Goal: Information Seeking & Learning: Learn about a topic

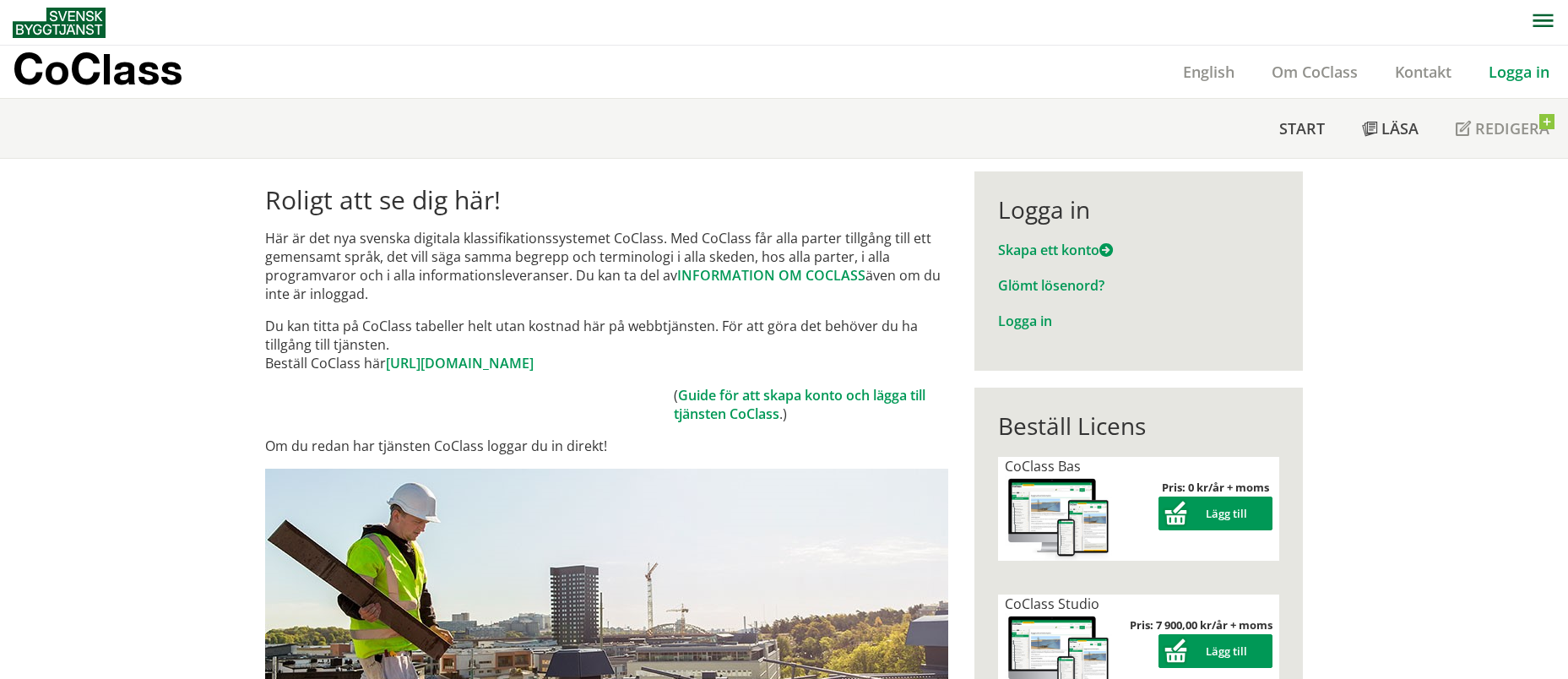
click at [1496, 73] on link "Logga in" at bounding box center [1518, 71] width 98 height 20
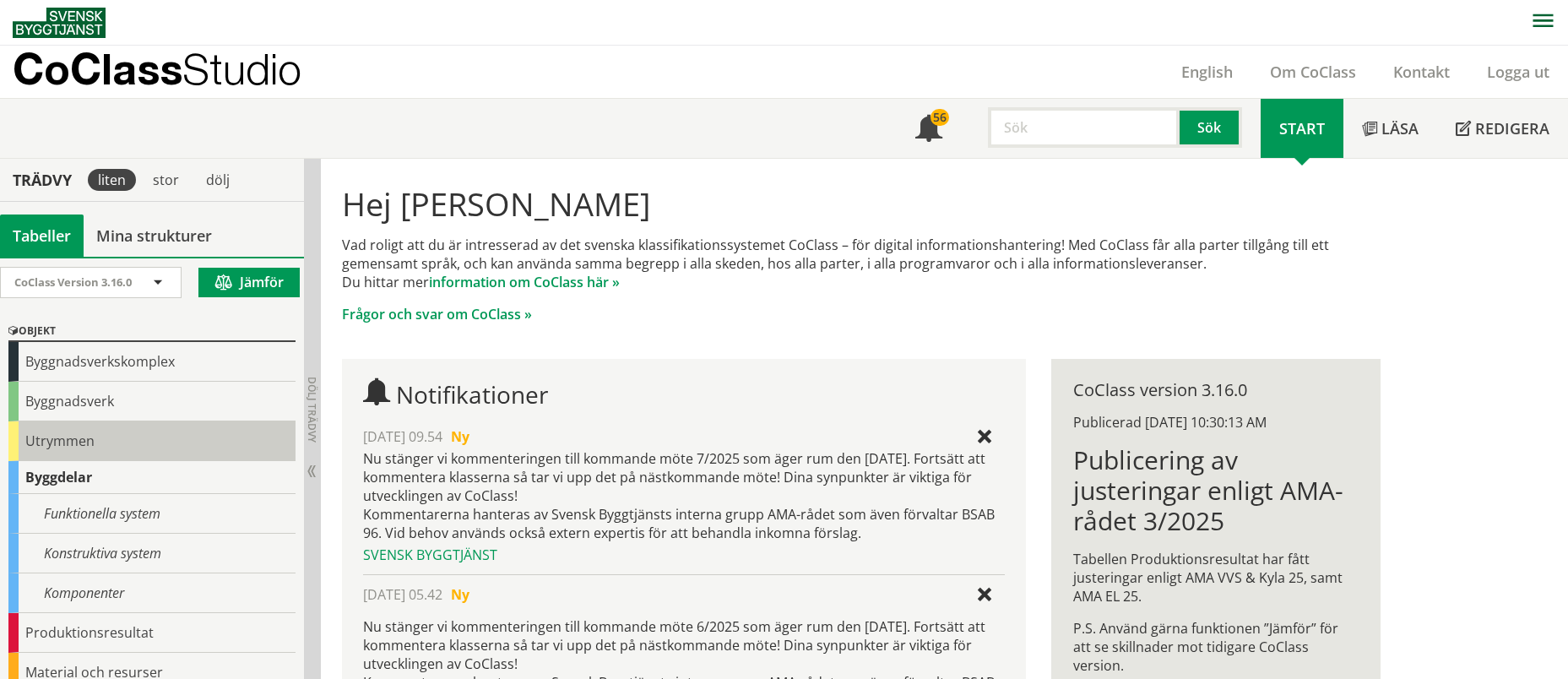
click at [83, 449] on div "Utrymmen" at bounding box center [151, 441] width 287 height 40
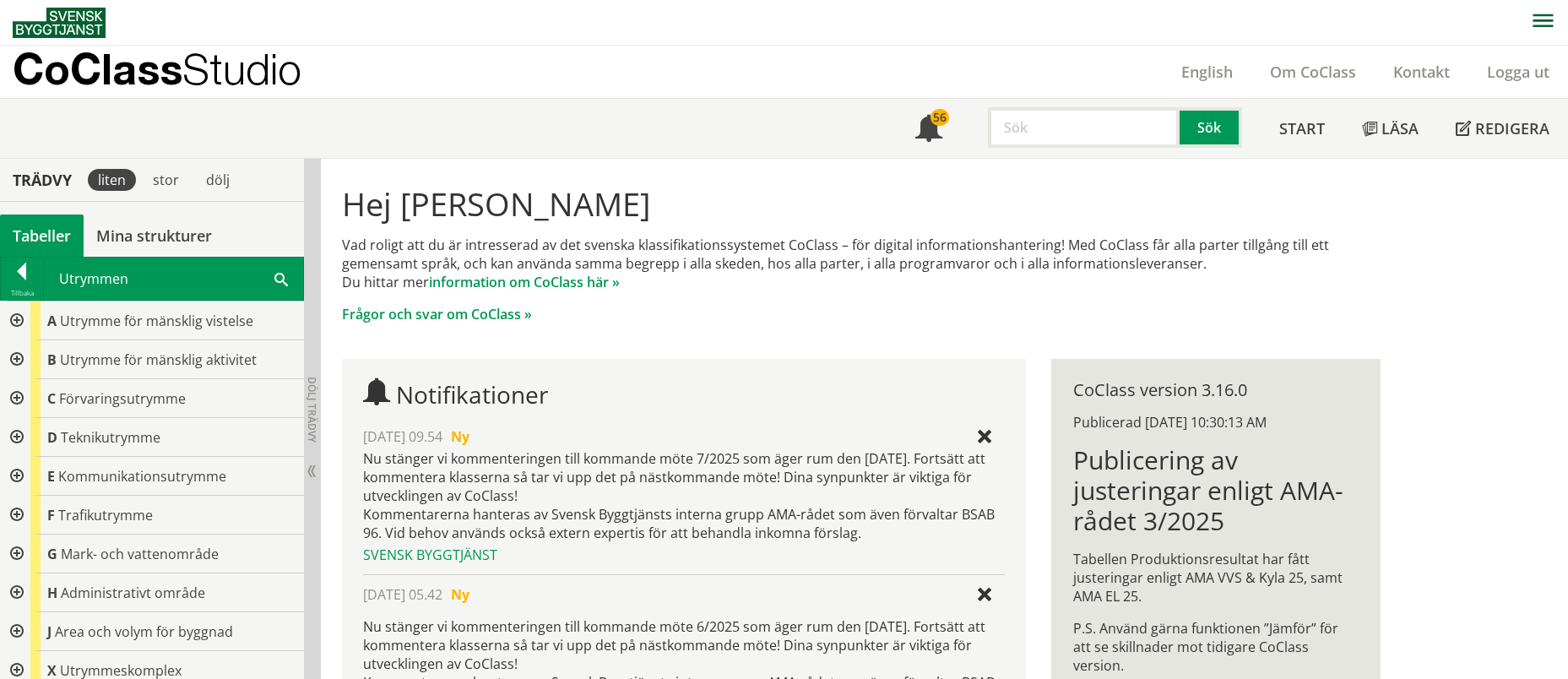
click at [83, 447] on div "CoClass Version 3.16.0 CoClass Version 3.16.0 CoClass Version 3.15.0 CoClass Ve…" at bounding box center [151, 467] width 304 height 422
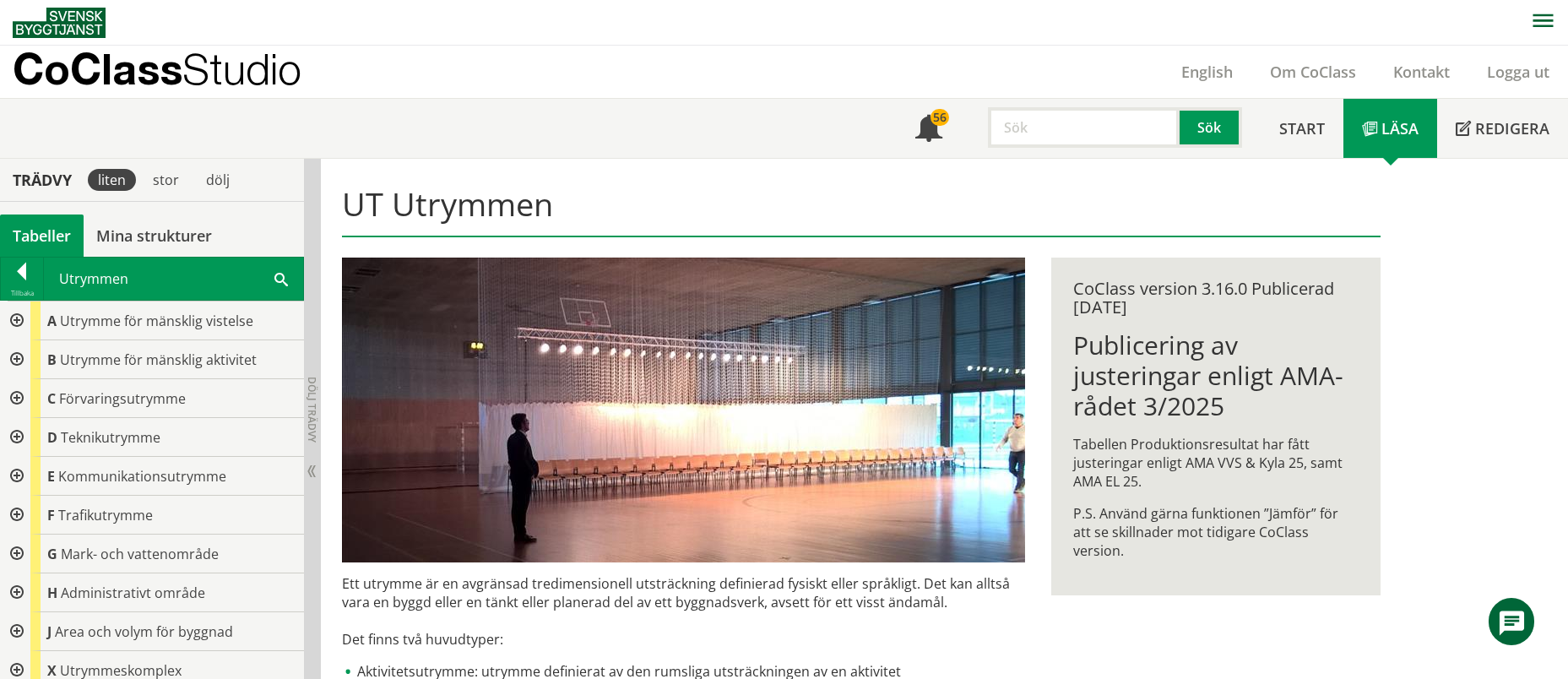
click at [14, 321] on div at bounding box center [15, 320] width 30 height 39
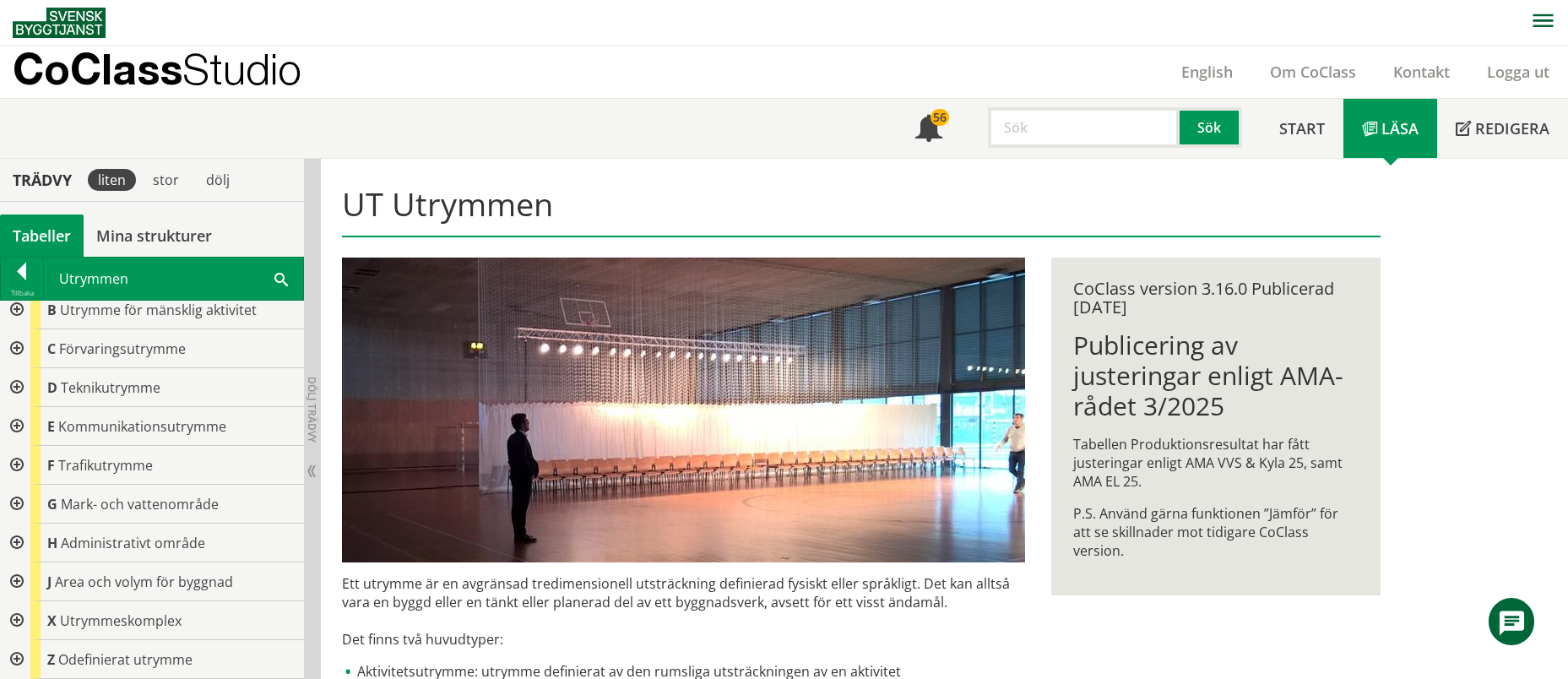
click at [13, 618] on div at bounding box center [15, 620] width 30 height 39
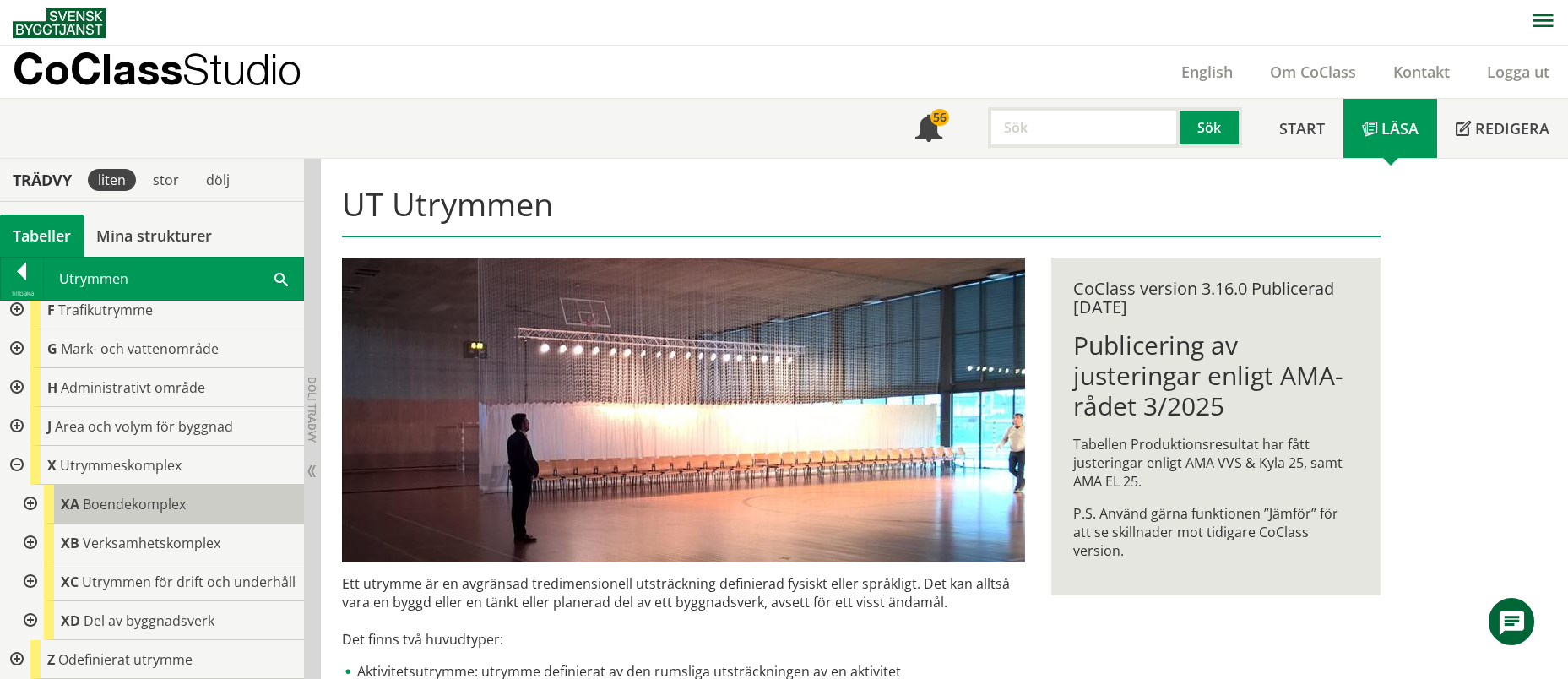
click at [90, 494] on span "Boendekomplex" at bounding box center [134, 503] width 103 height 18
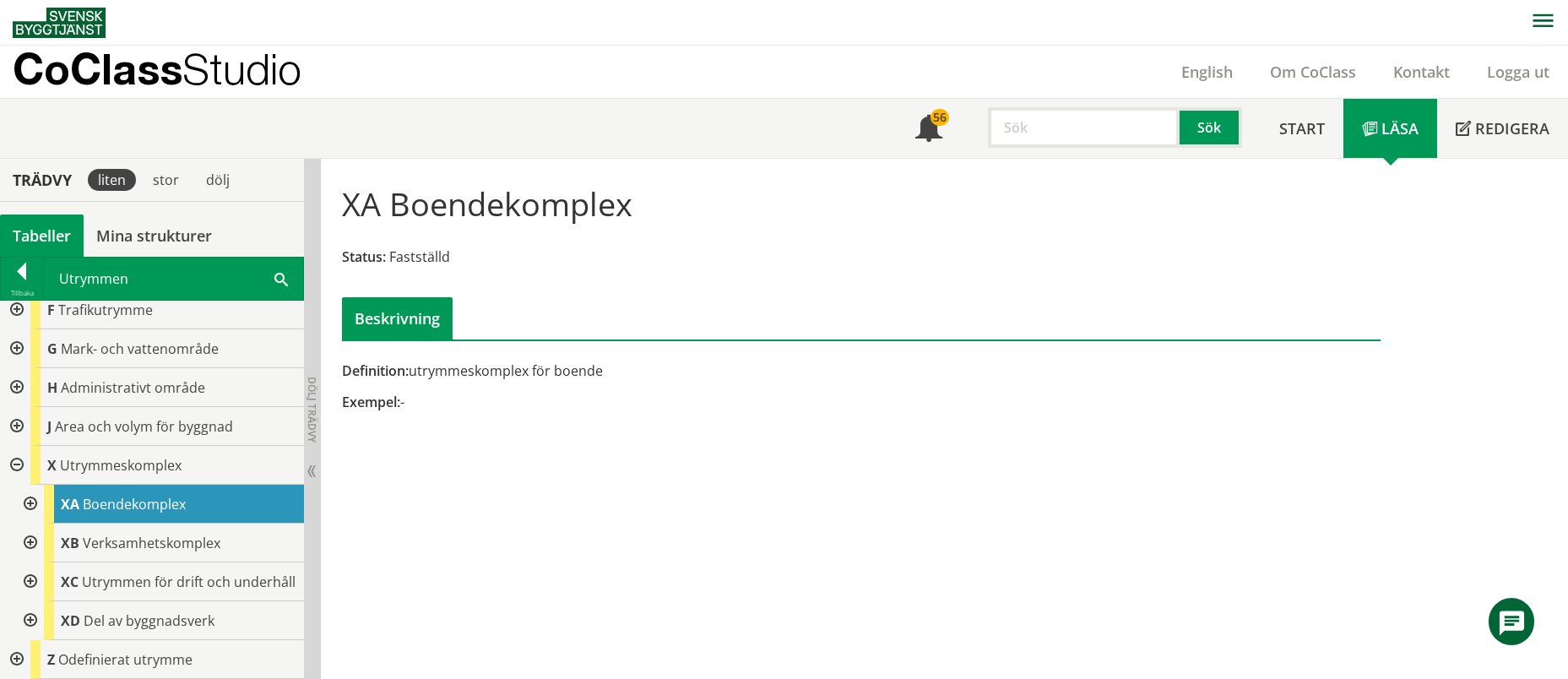
click at [30, 489] on div at bounding box center [29, 504] width 30 height 39
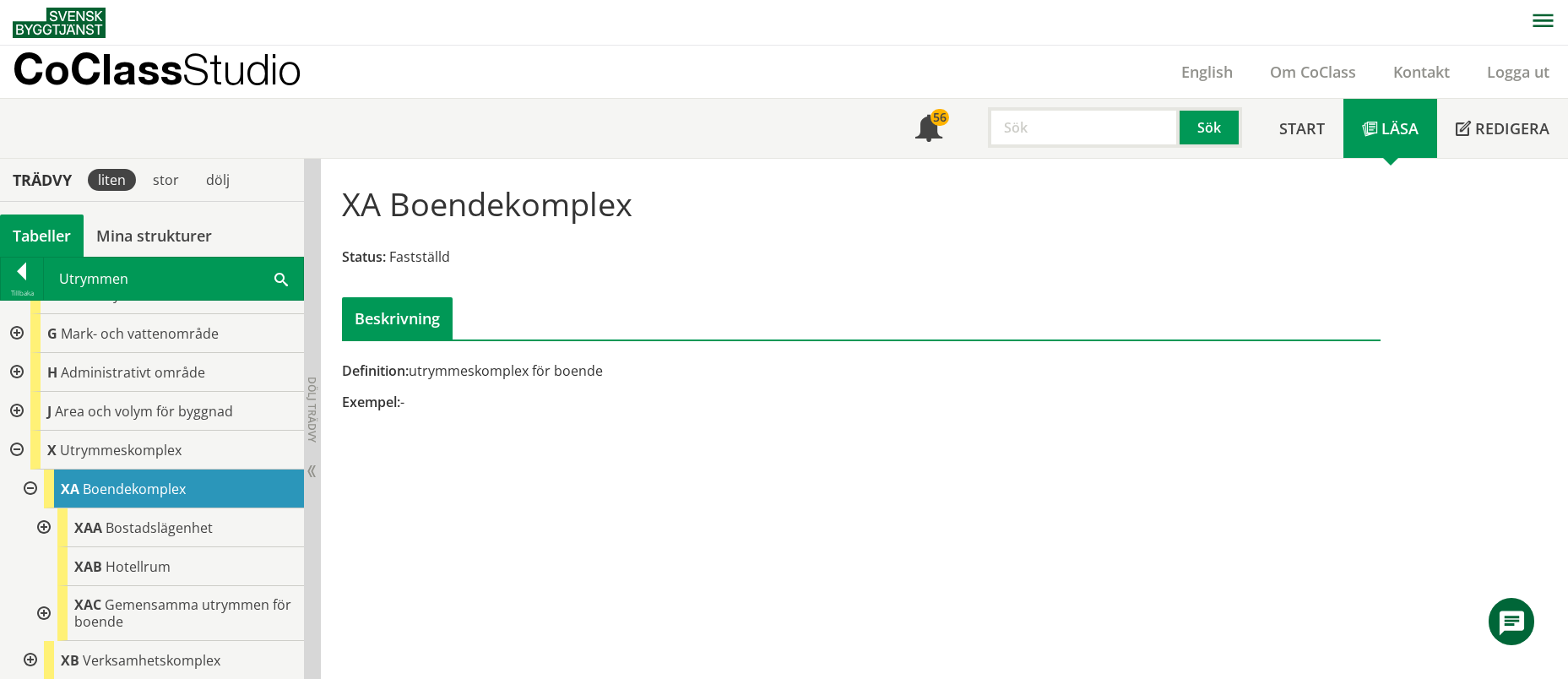
click at [41, 530] on div at bounding box center [42, 528] width 30 height 39
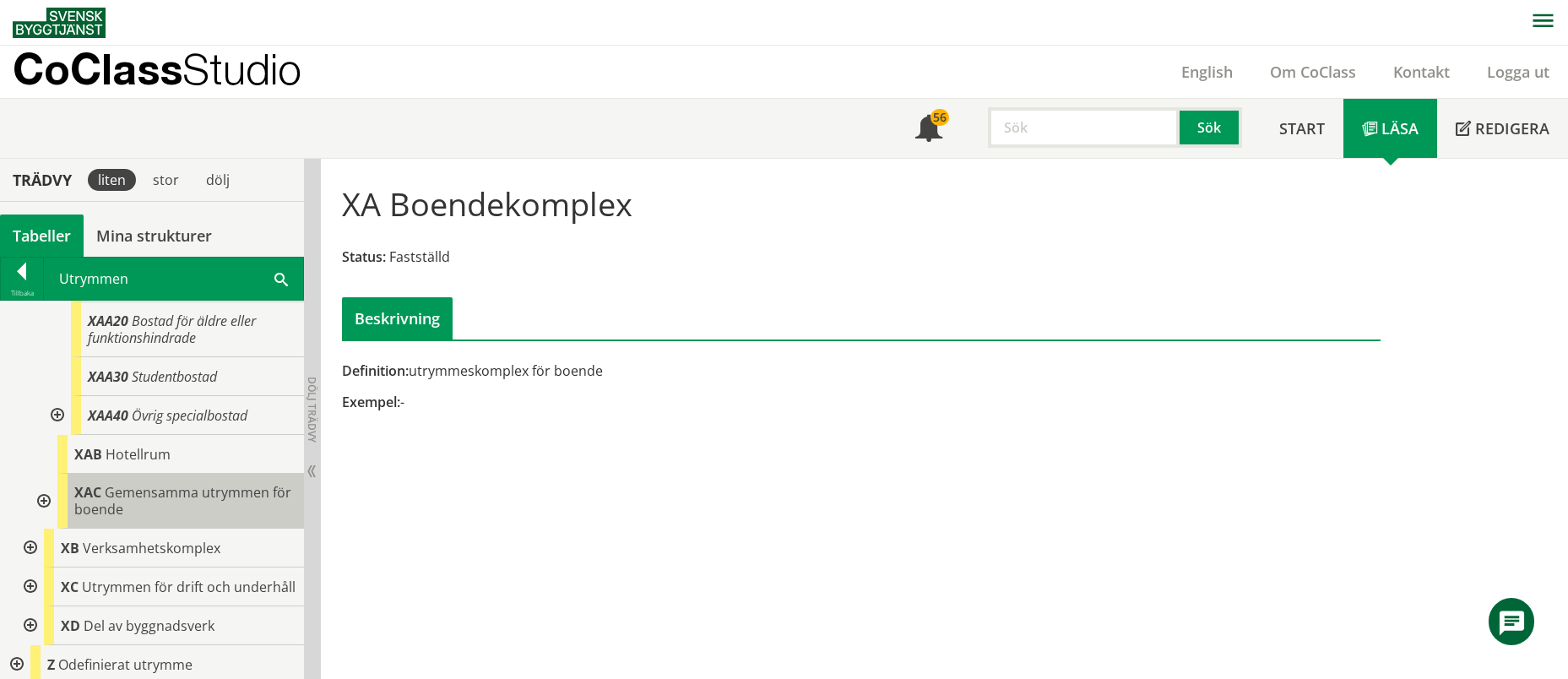
scroll to position [389, 0]
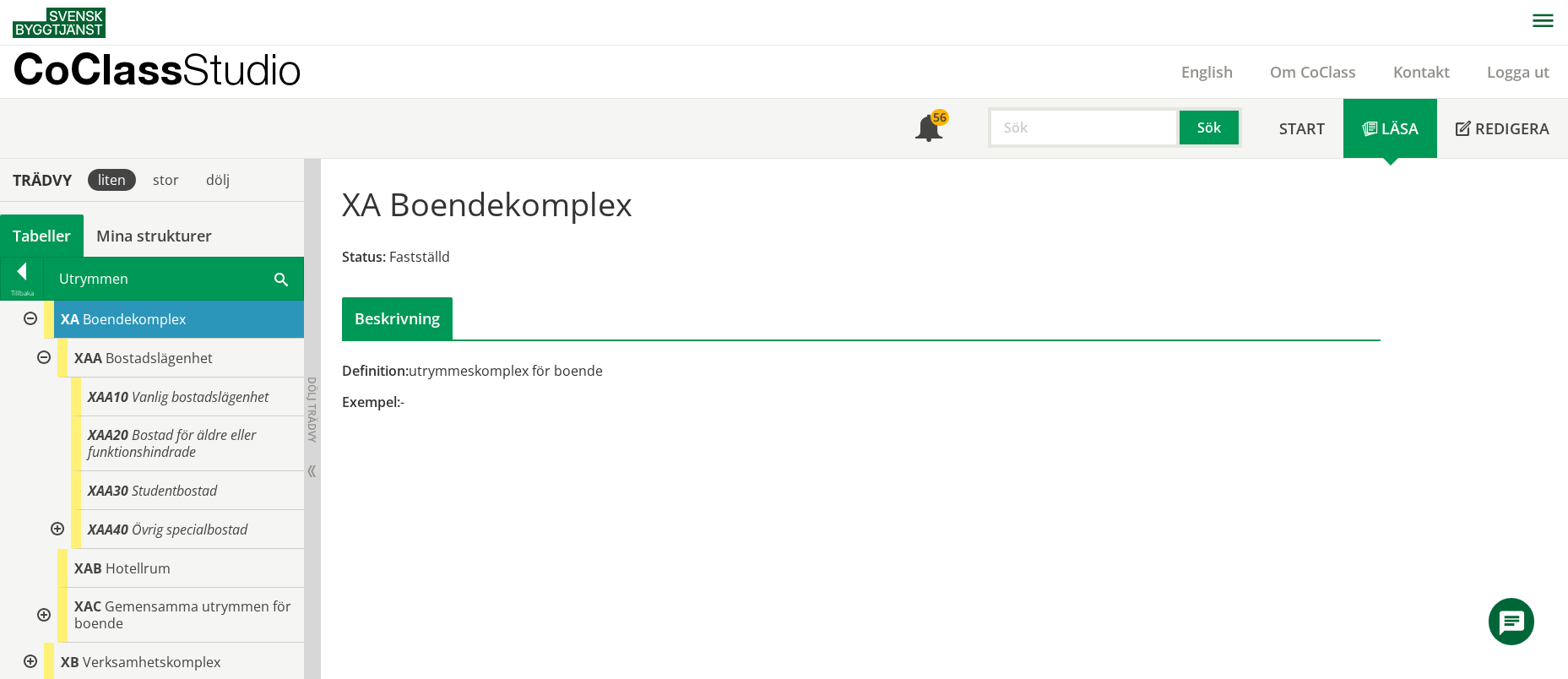
click at [41, 362] on div at bounding box center [42, 357] width 30 height 39
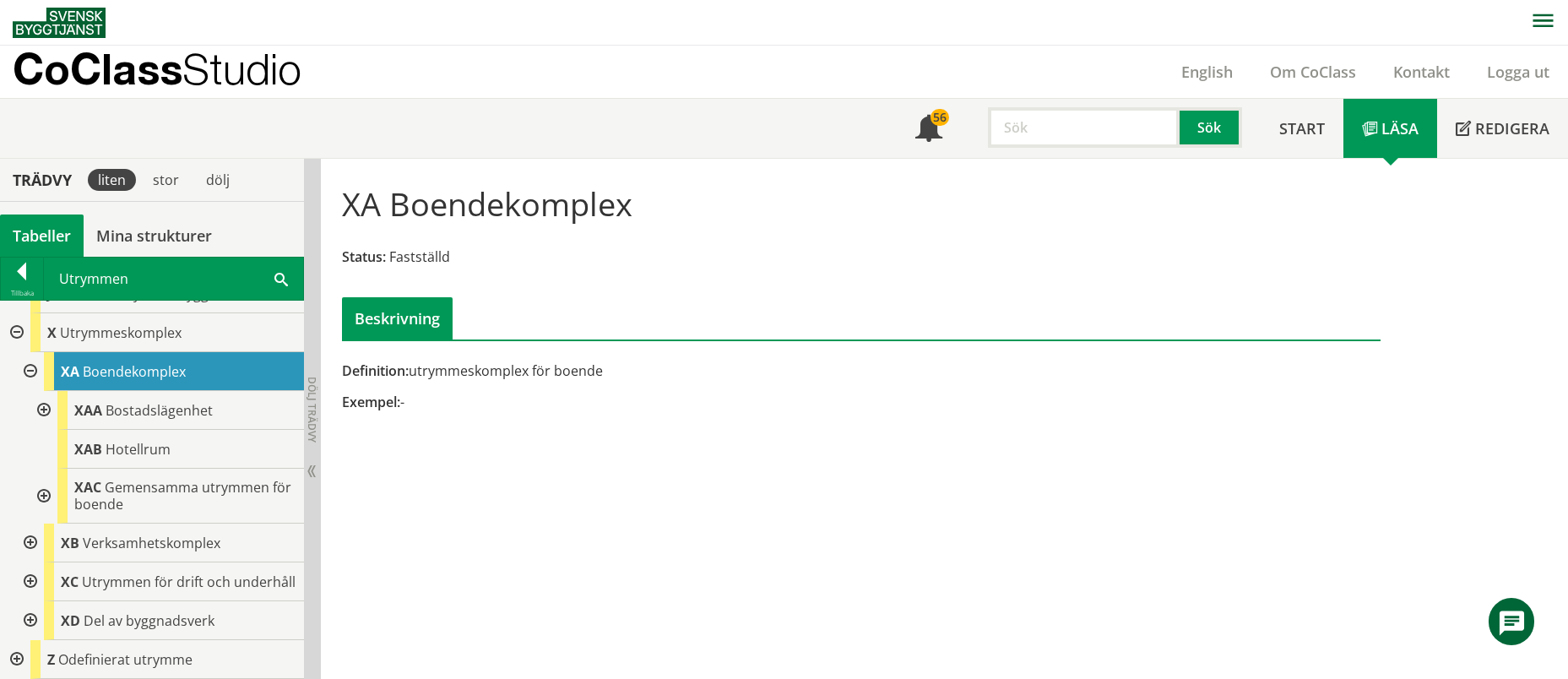
click at [41, 479] on div at bounding box center [42, 496] width 30 height 55
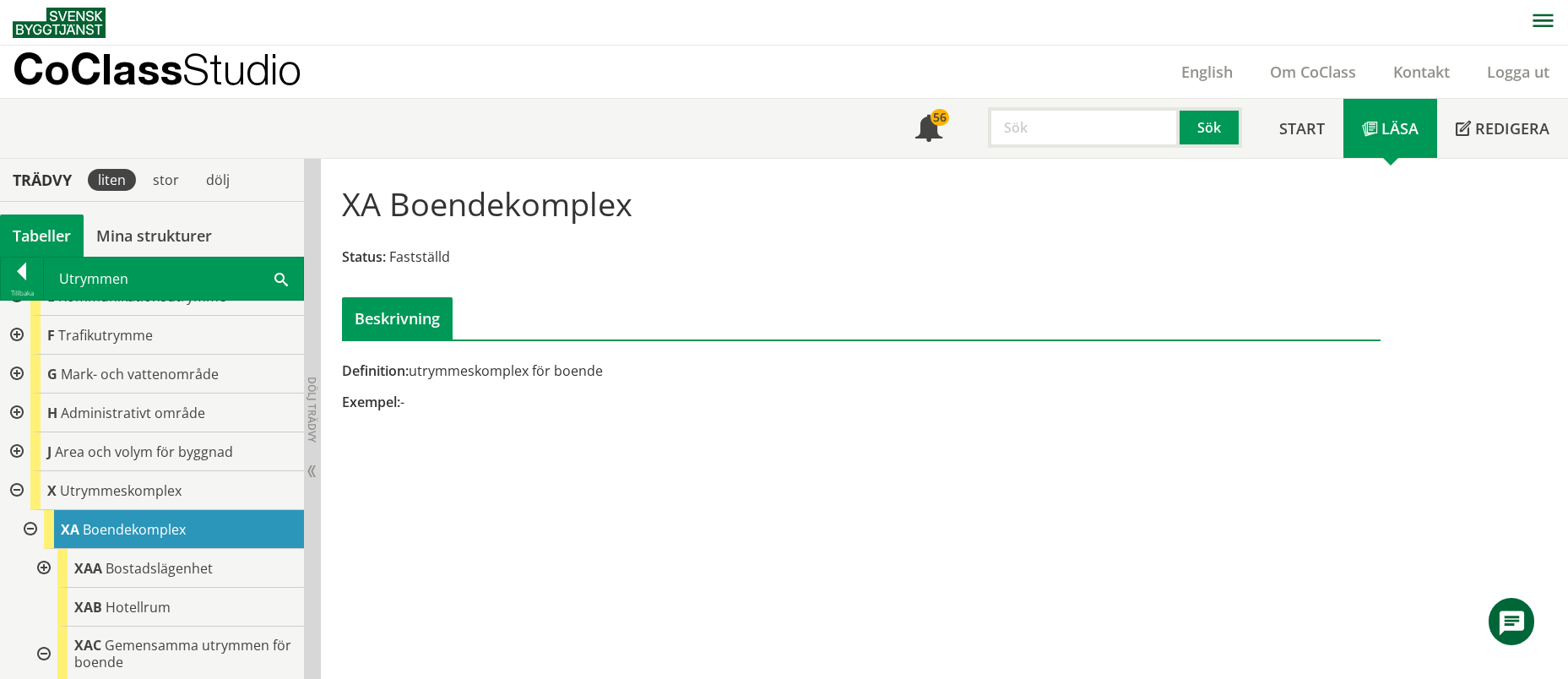
scroll to position [189, 0]
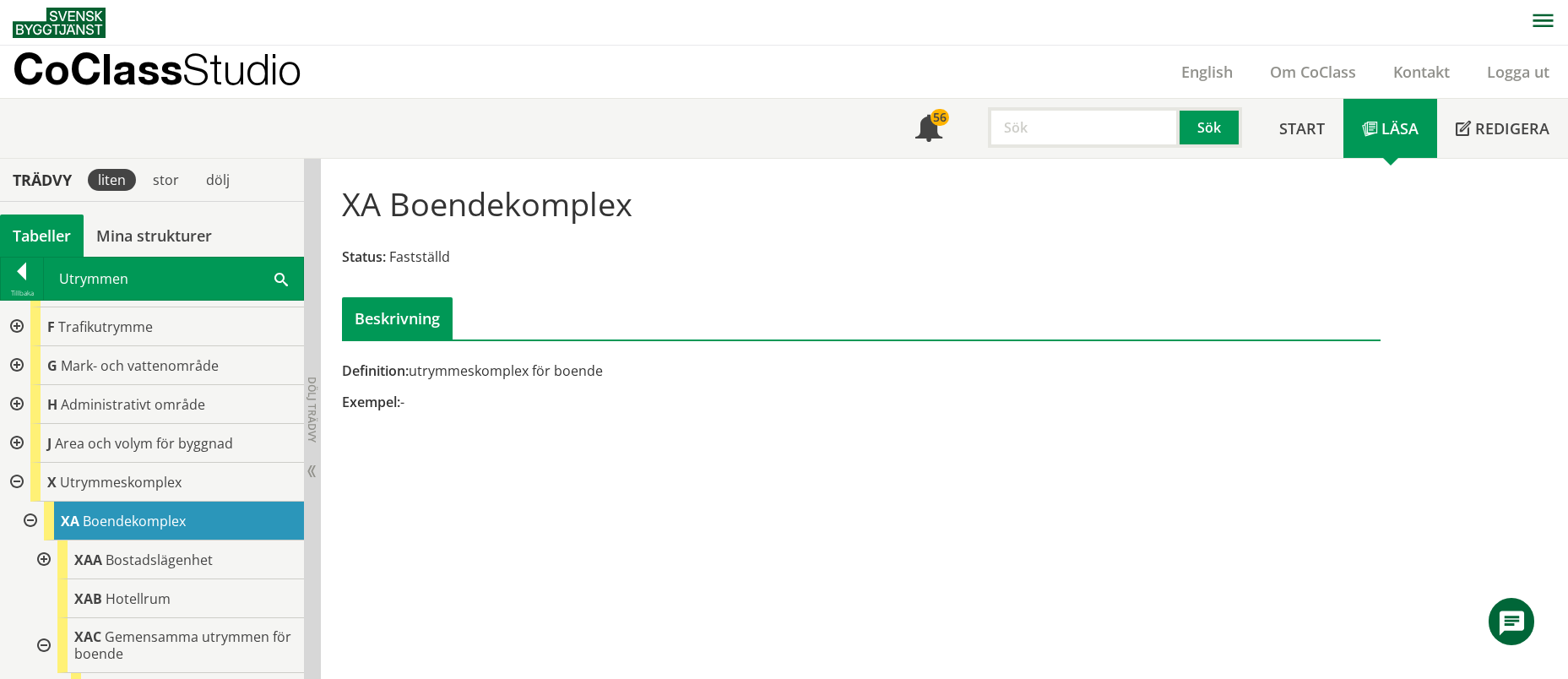
click at [28, 517] on div at bounding box center [29, 520] width 30 height 39
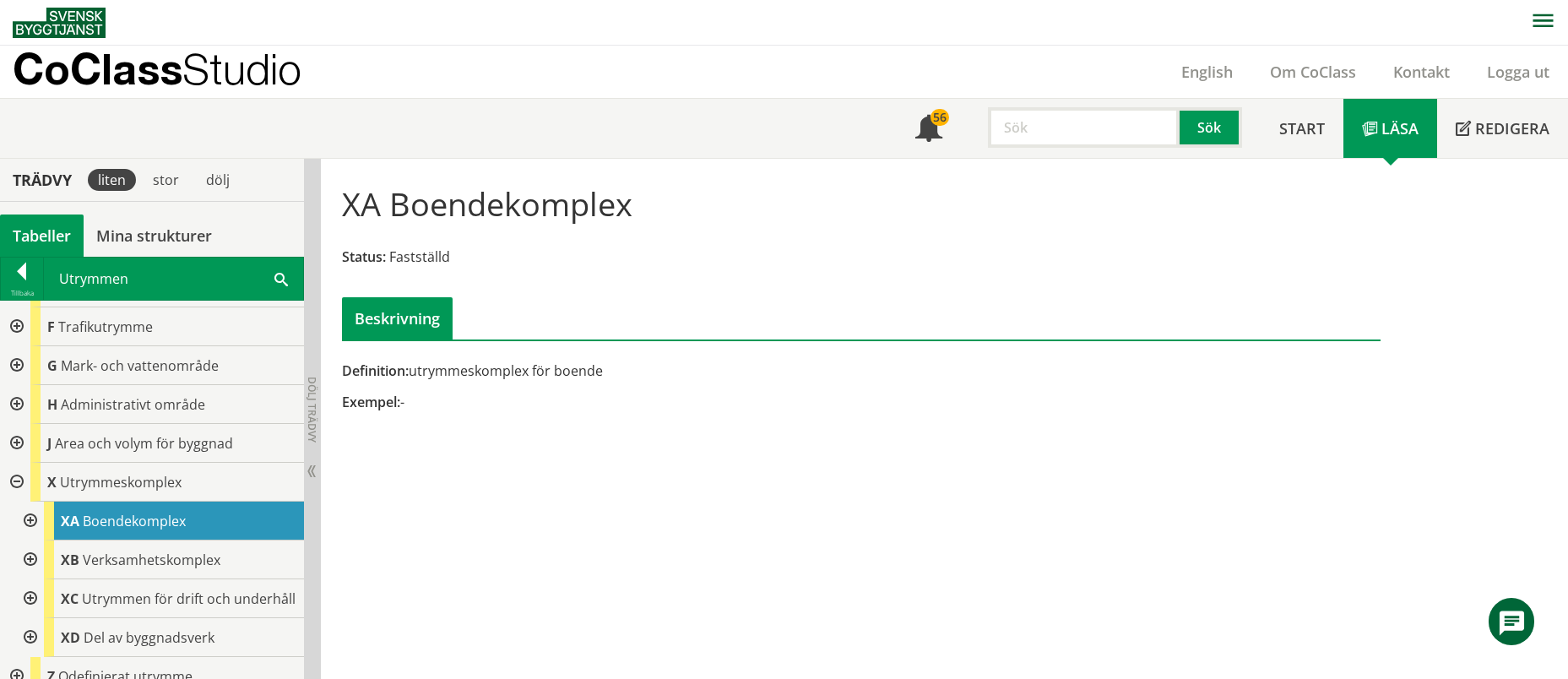
click at [33, 560] on div at bounding box center [29, 559] width 30 height 39
click at [48, 592] on div at bounding box center [42, 598] width 30 height 39
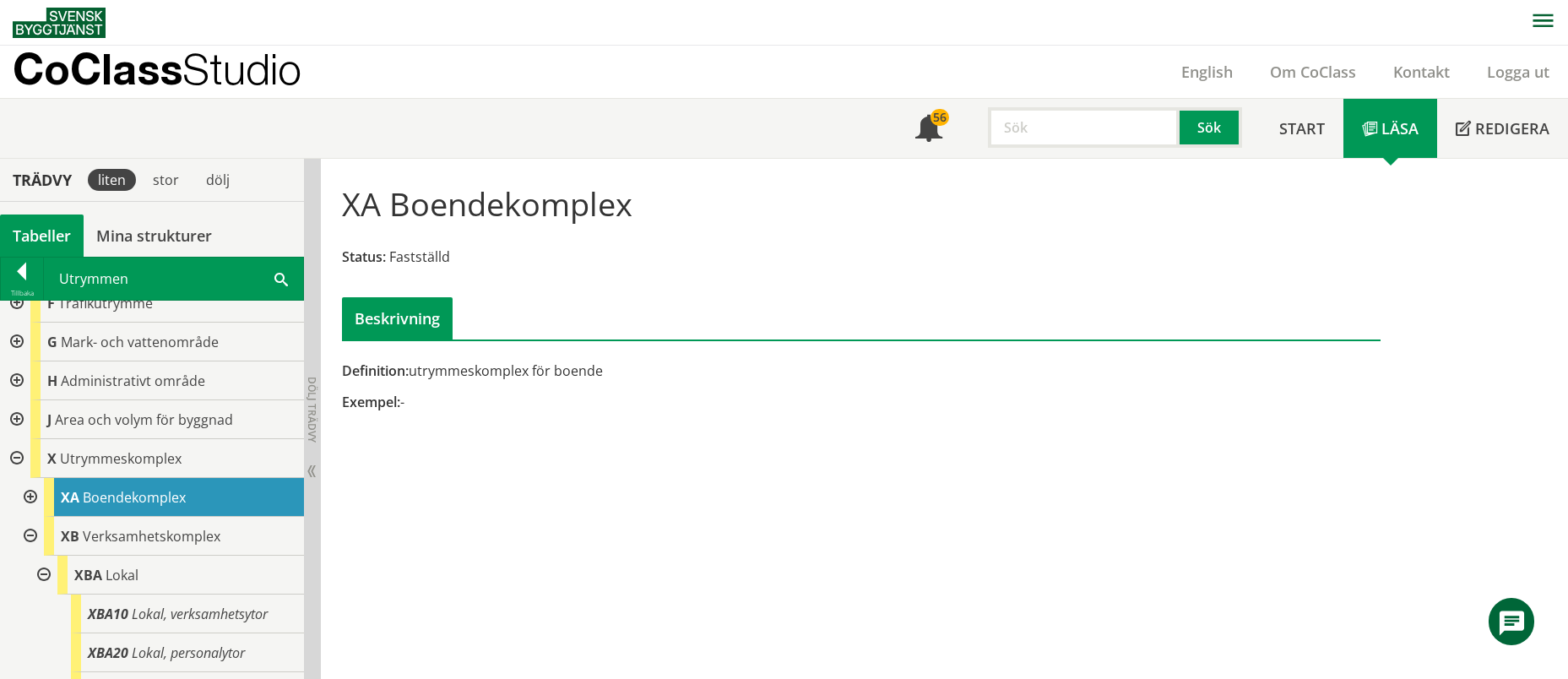
scroll to position [190, 0]
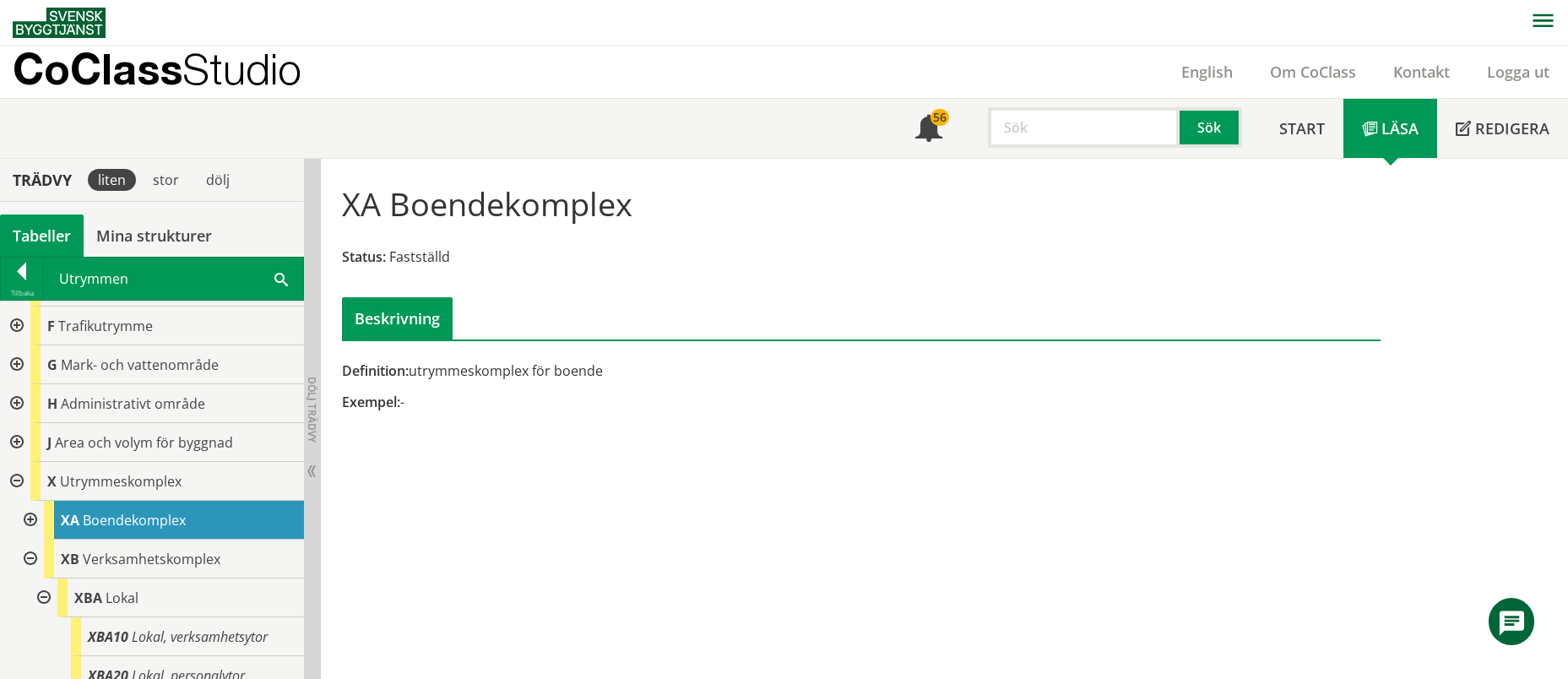
click at [11, 434] on div at bounding box center [15, 442] width 30 height 39
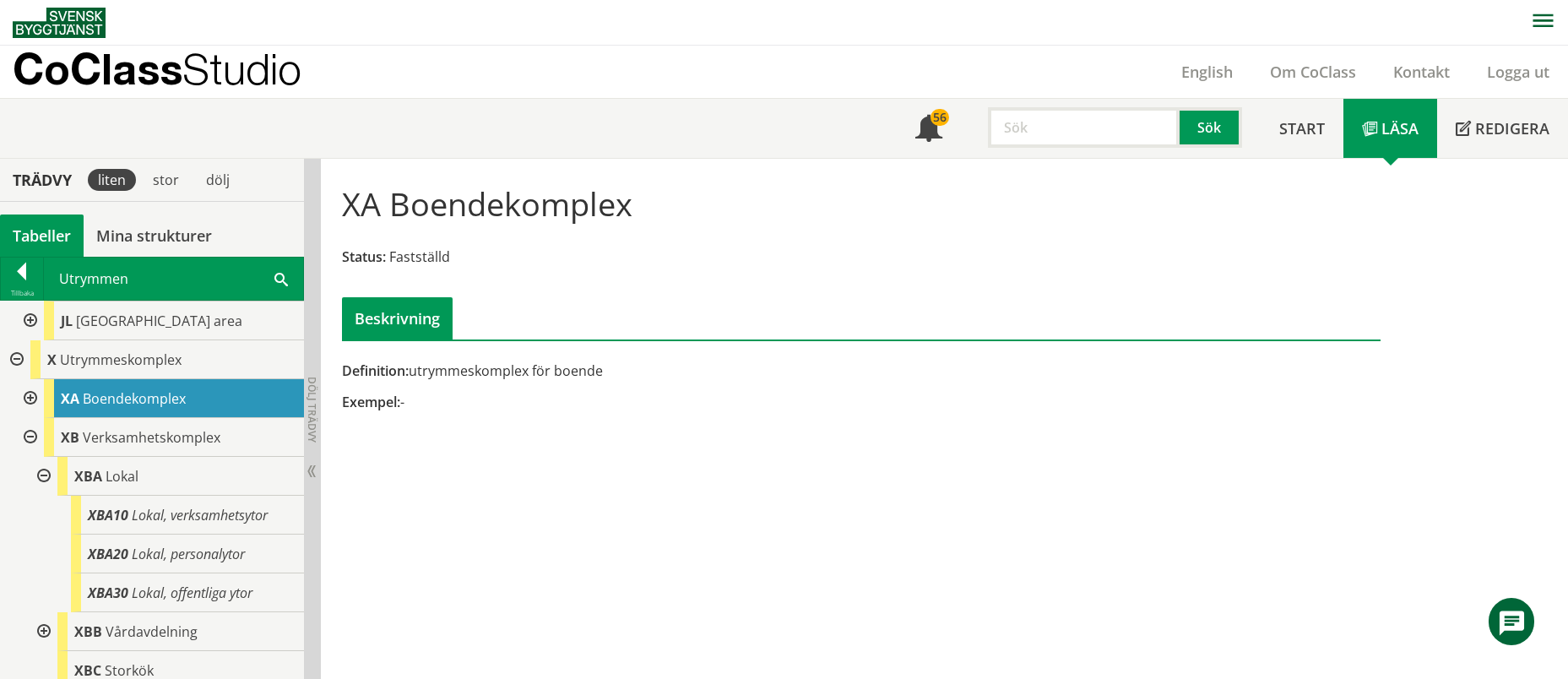
scroll to position [881, 0]
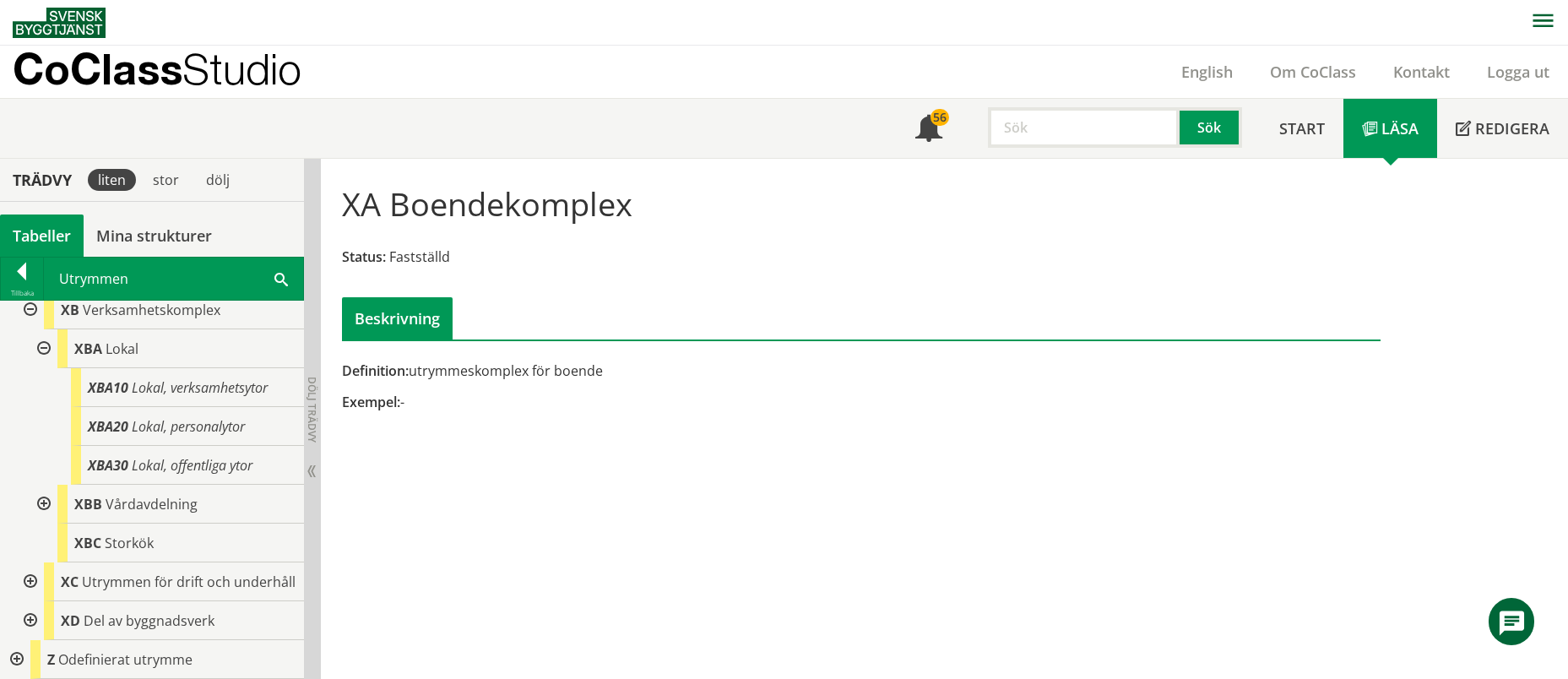
click at [36, 617] on div at bounding box center [29, 620] width 30 height 39
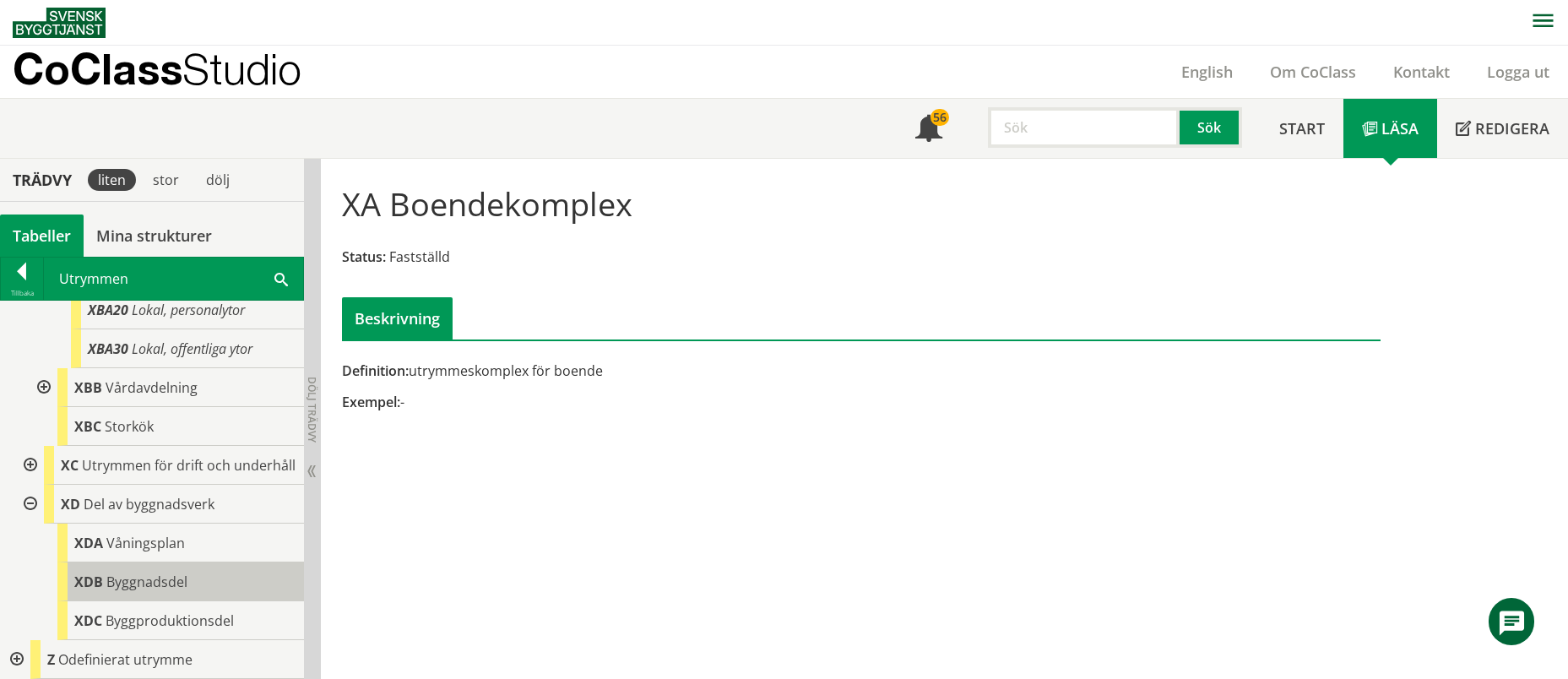
scroll to position [998, 0]
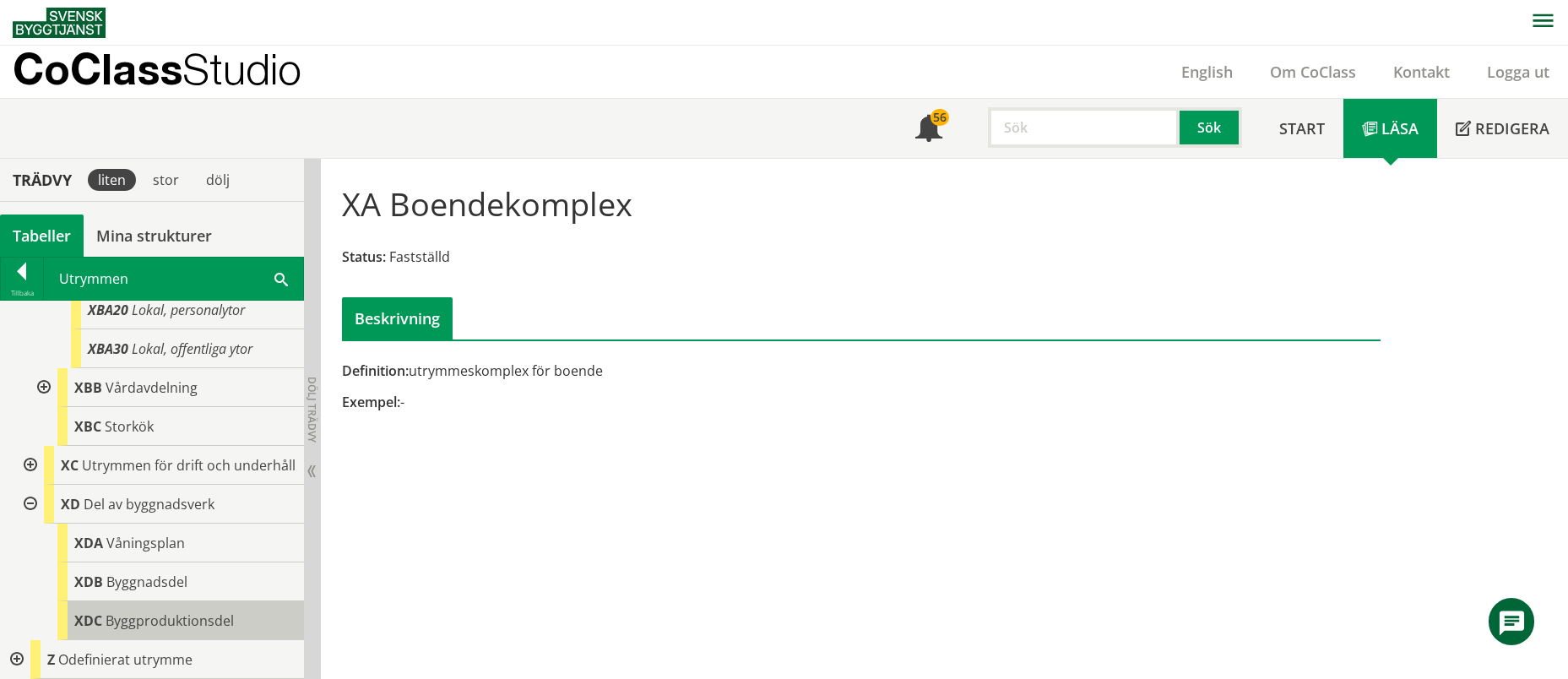
click at [154, 626] on span "Byggproduktionsdel" at bounding box center [170, 620] width 129 height 18
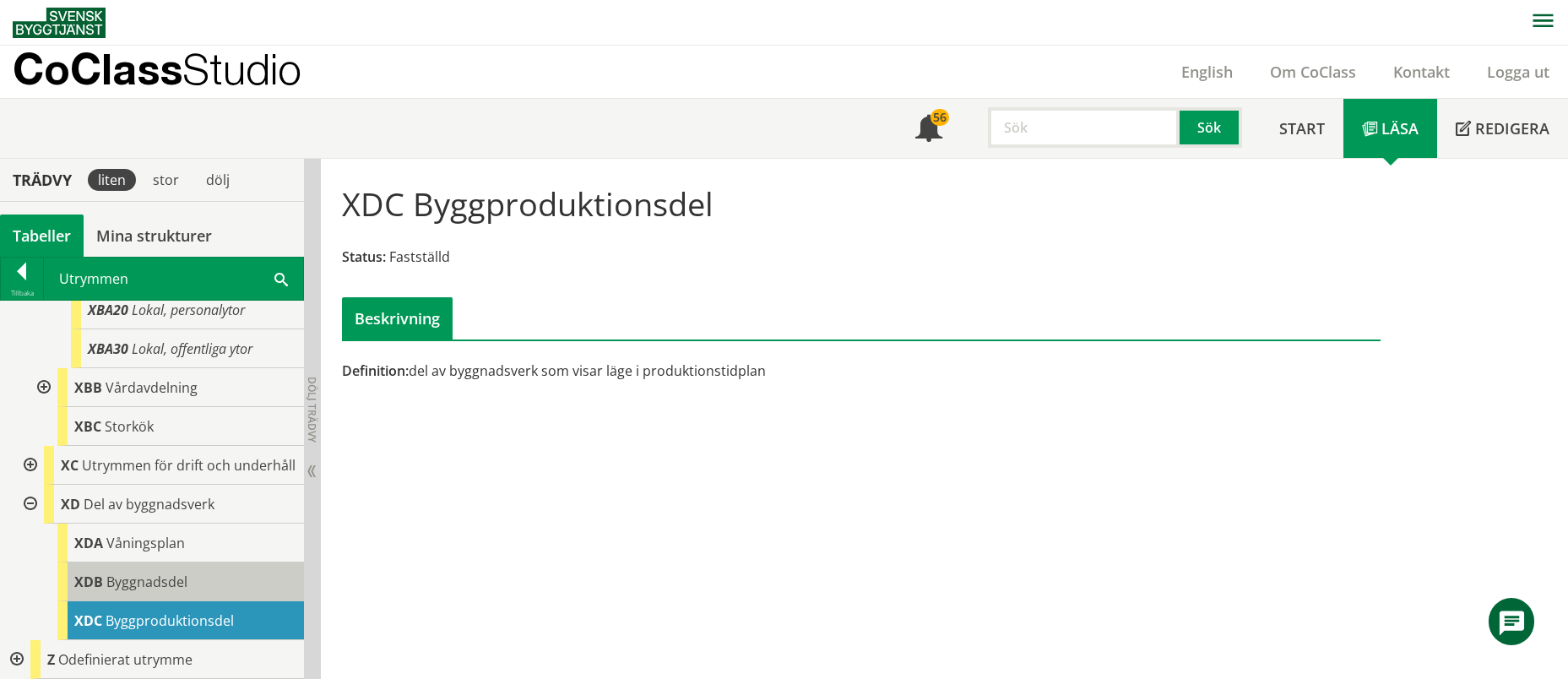
click at [152, 582] on span "Byggnadsdel" at bounding box center [147, 581] width 81 height 18
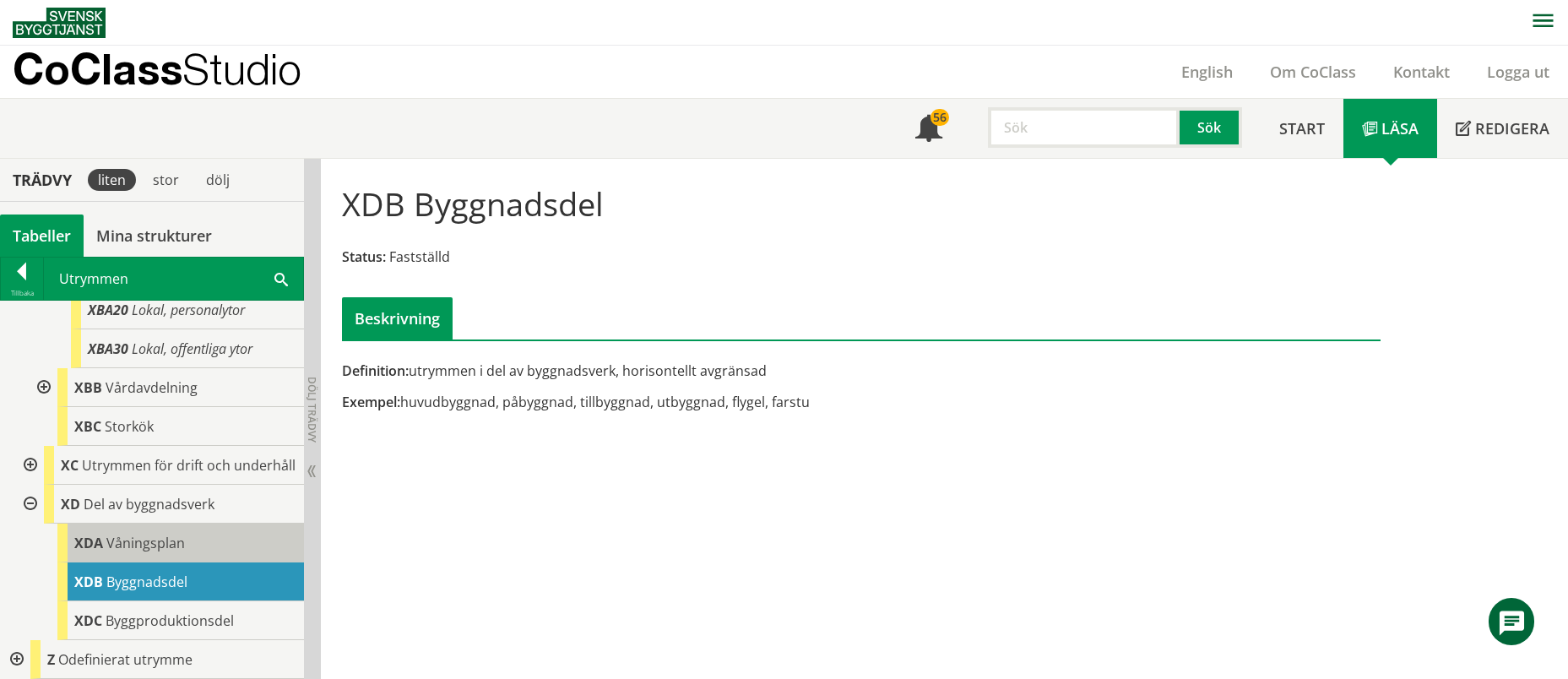
click at [199, 547] on div "XDA Våningsplan" at bounding box center [180, 542] width 247 height 39
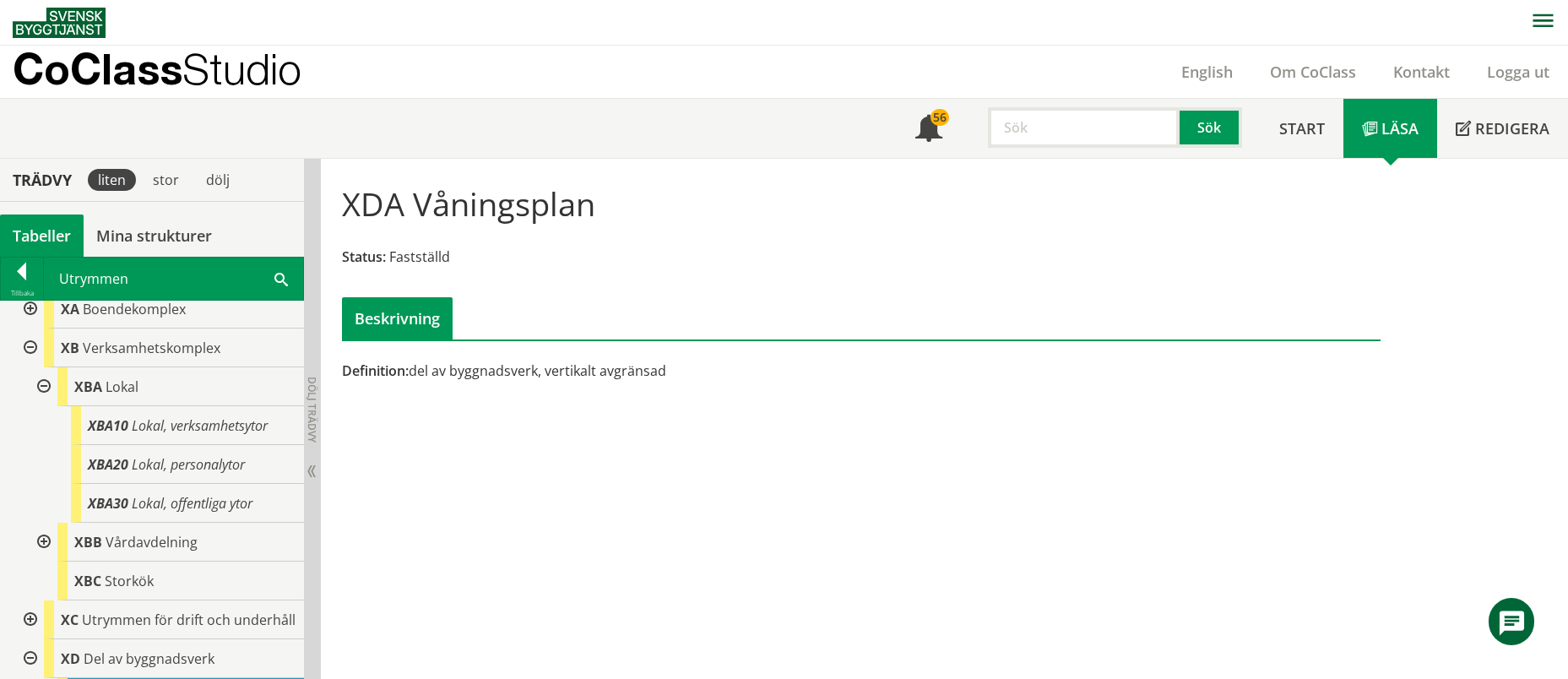
scroll to position [941, 0]
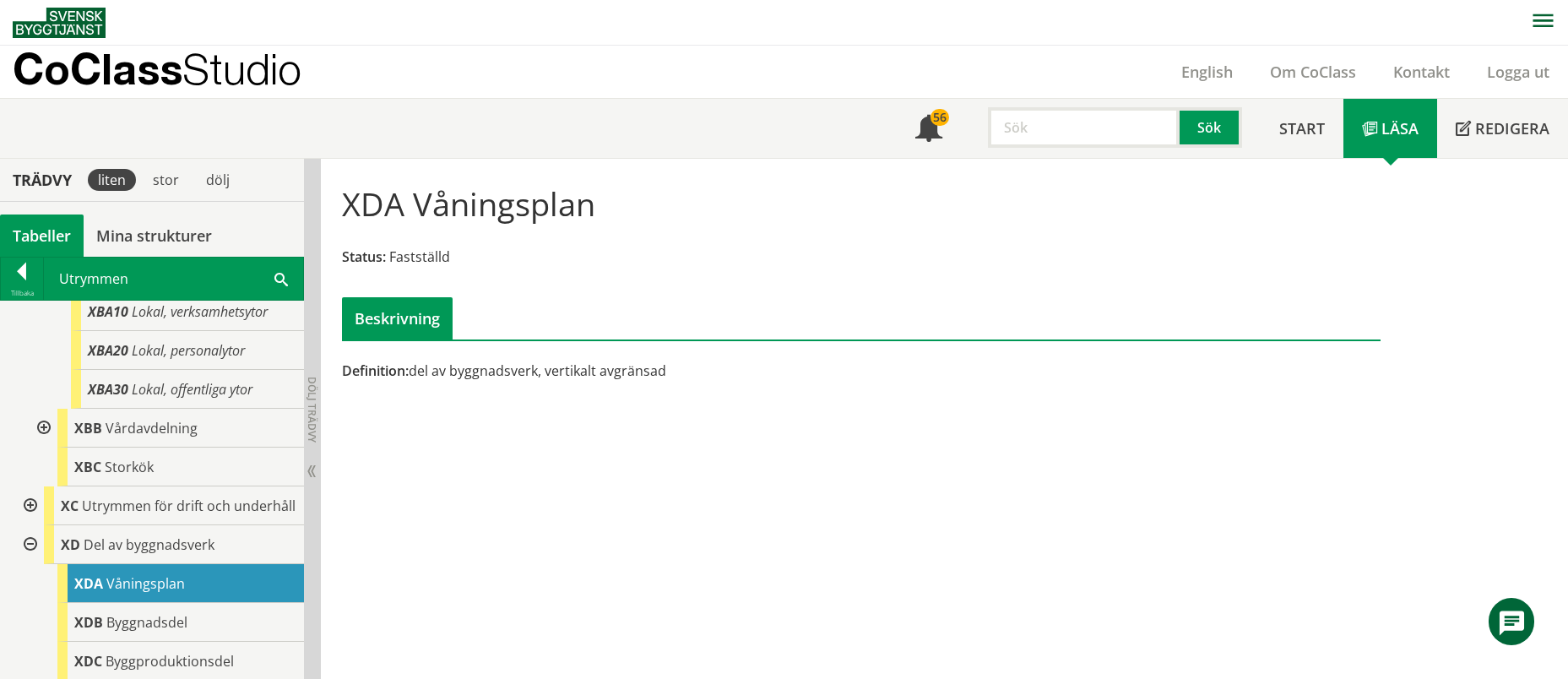
click at [32, 564] on div at bounding box center [29, 544] width 30 height 39
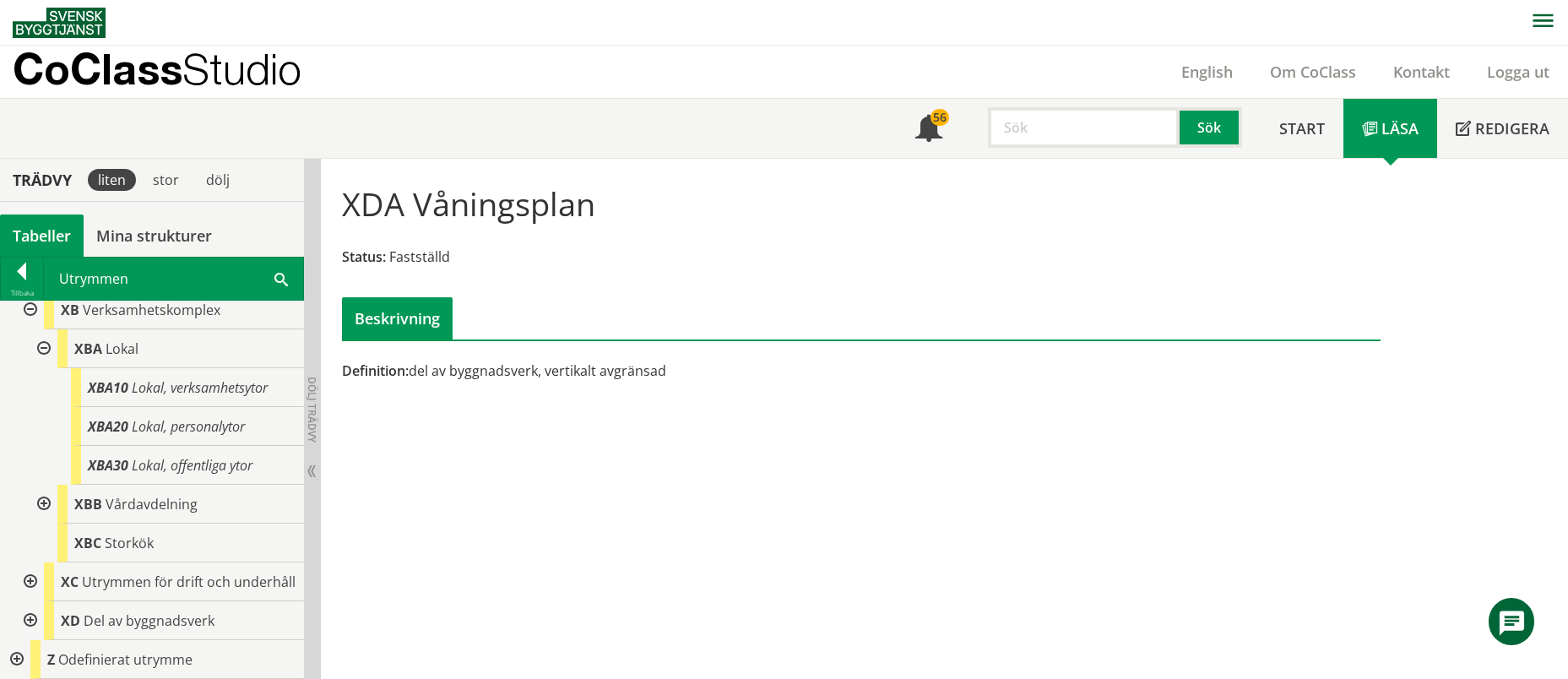
click at [26, 615] on div at bounding box center [29, 620] width 30 height 39
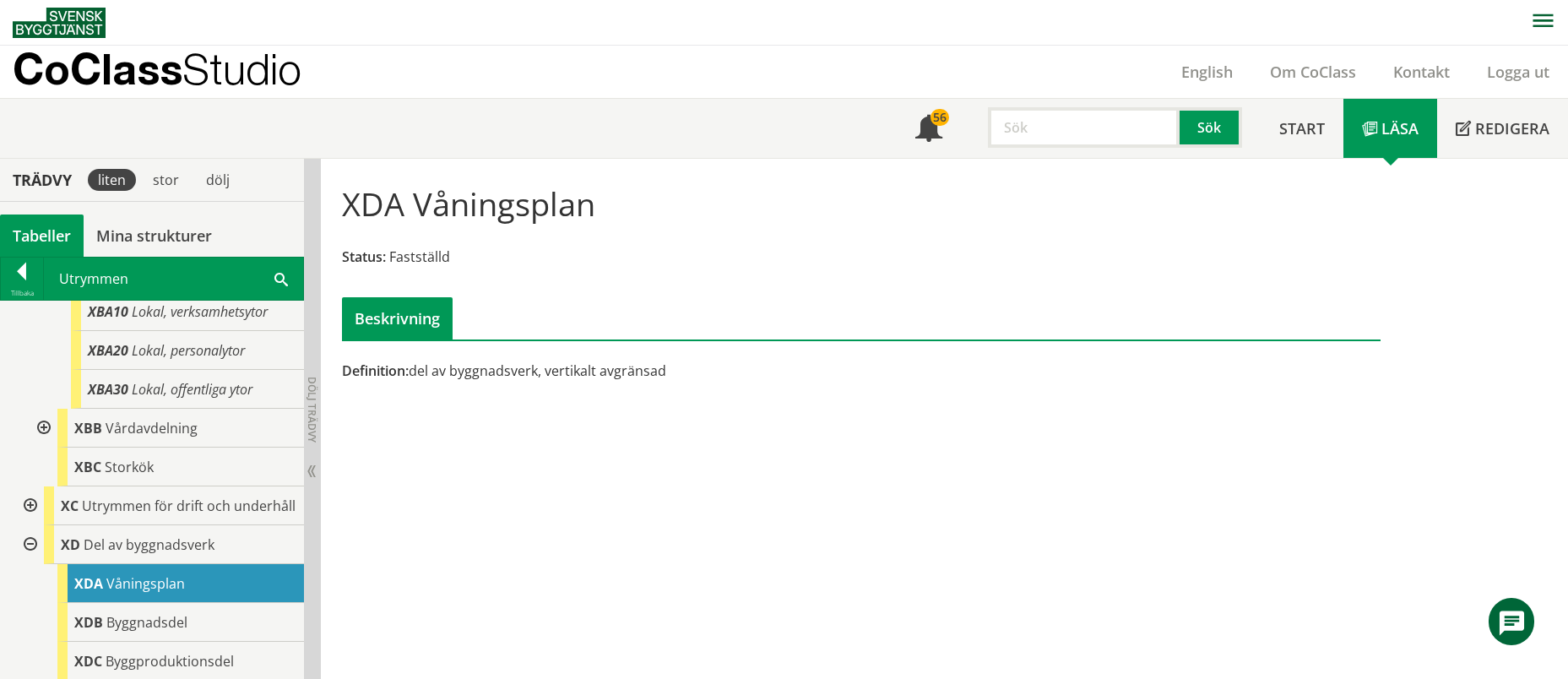
click at [34, 561] on div at bounding box center [29, 544] width 30 height 39
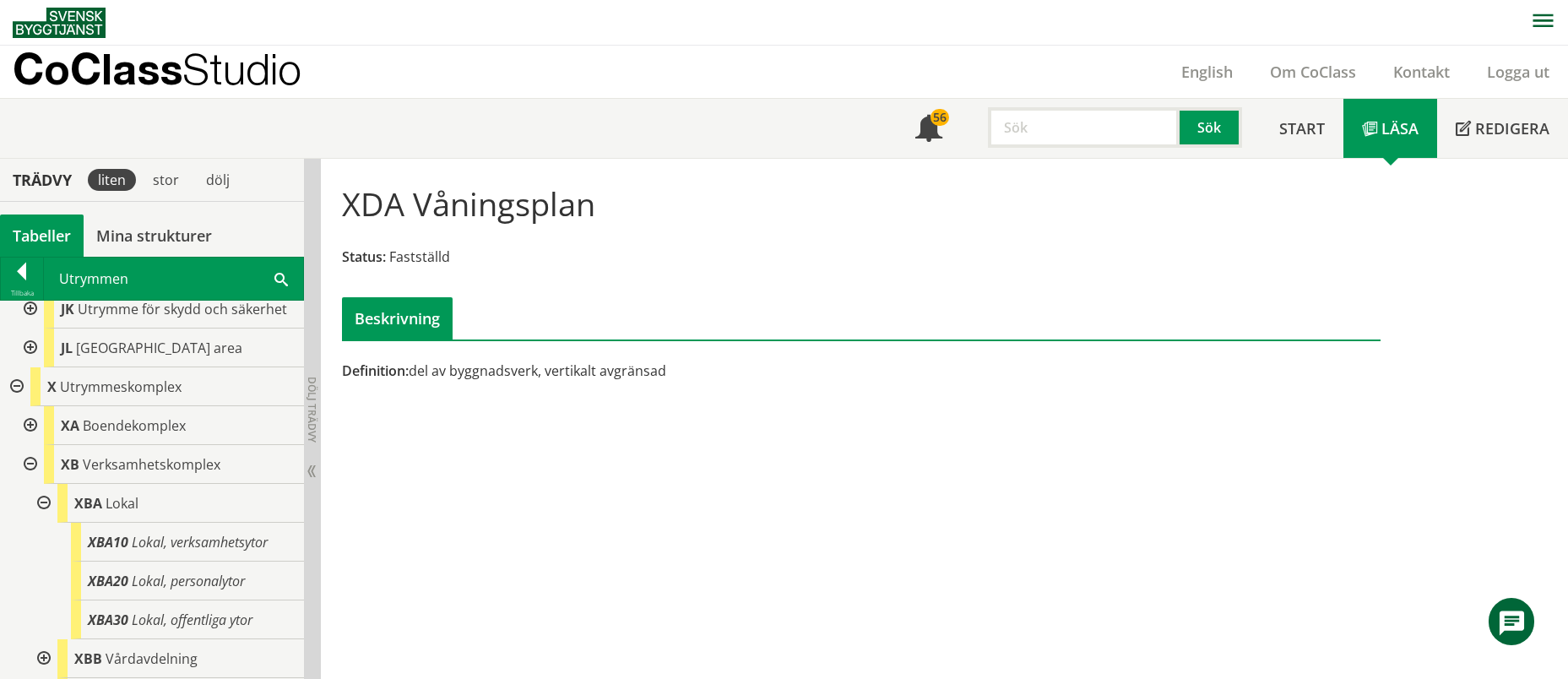
click at [33, 466] on div at bounding box center [29, 464] width 30 height 39
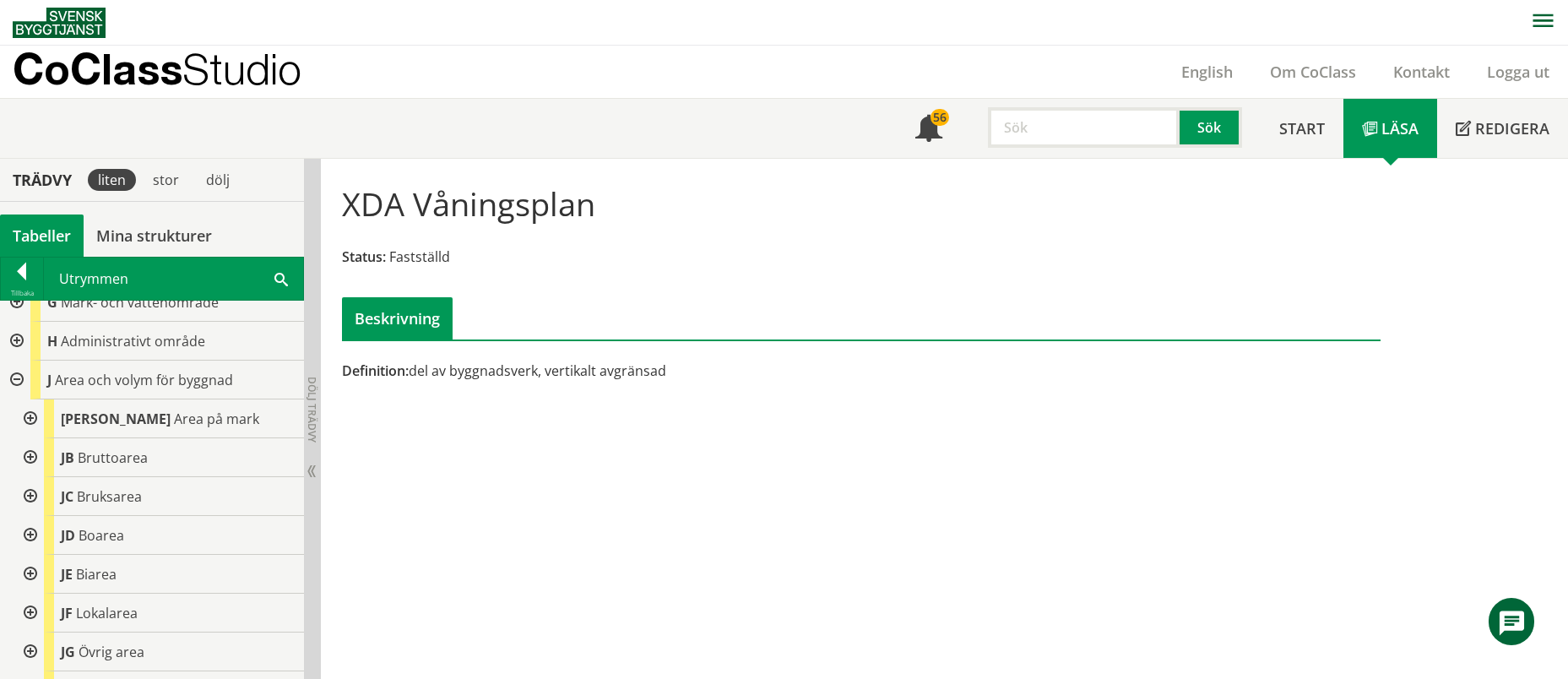
click at [12, 382] on div at bounding box center [15, 379] width 30 height 39
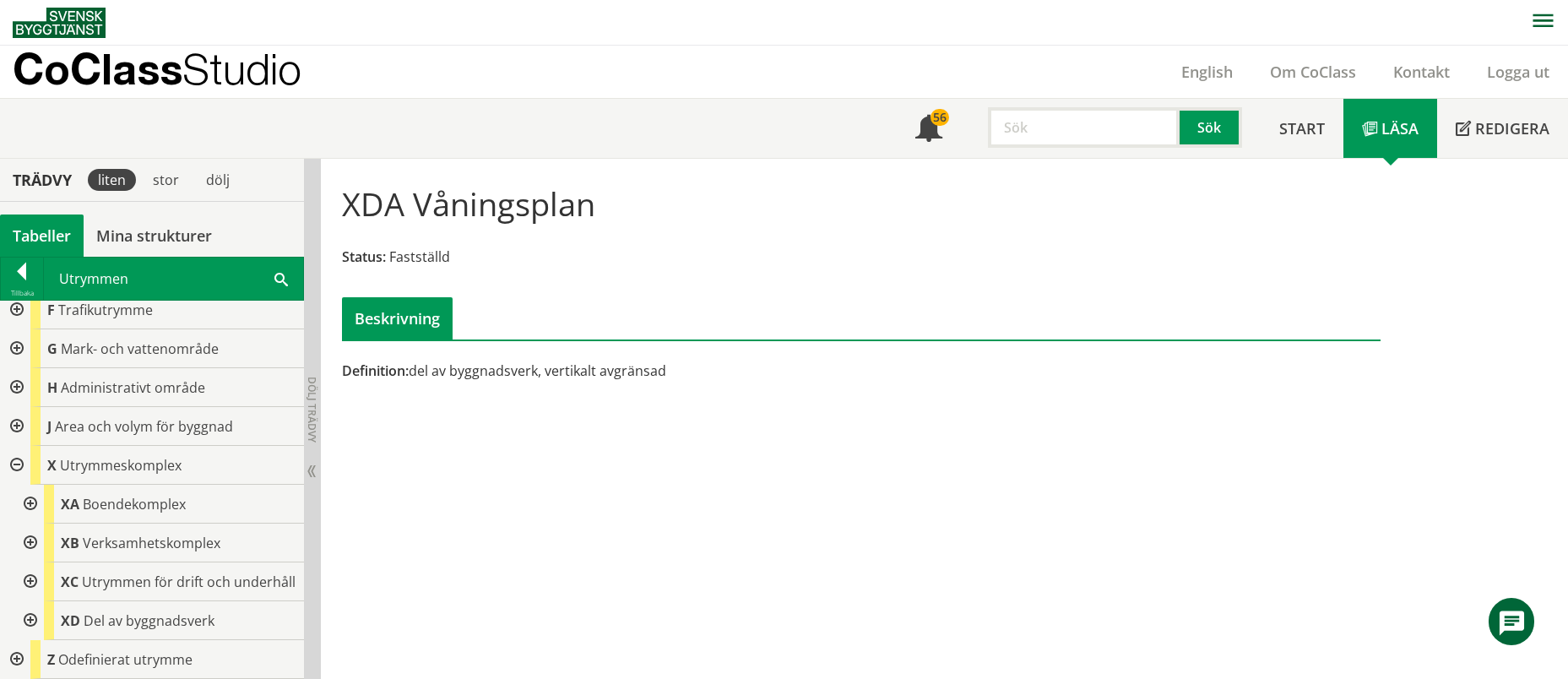
click at [16, 371] on div at bounding box center [15, 387] width 30 height 39
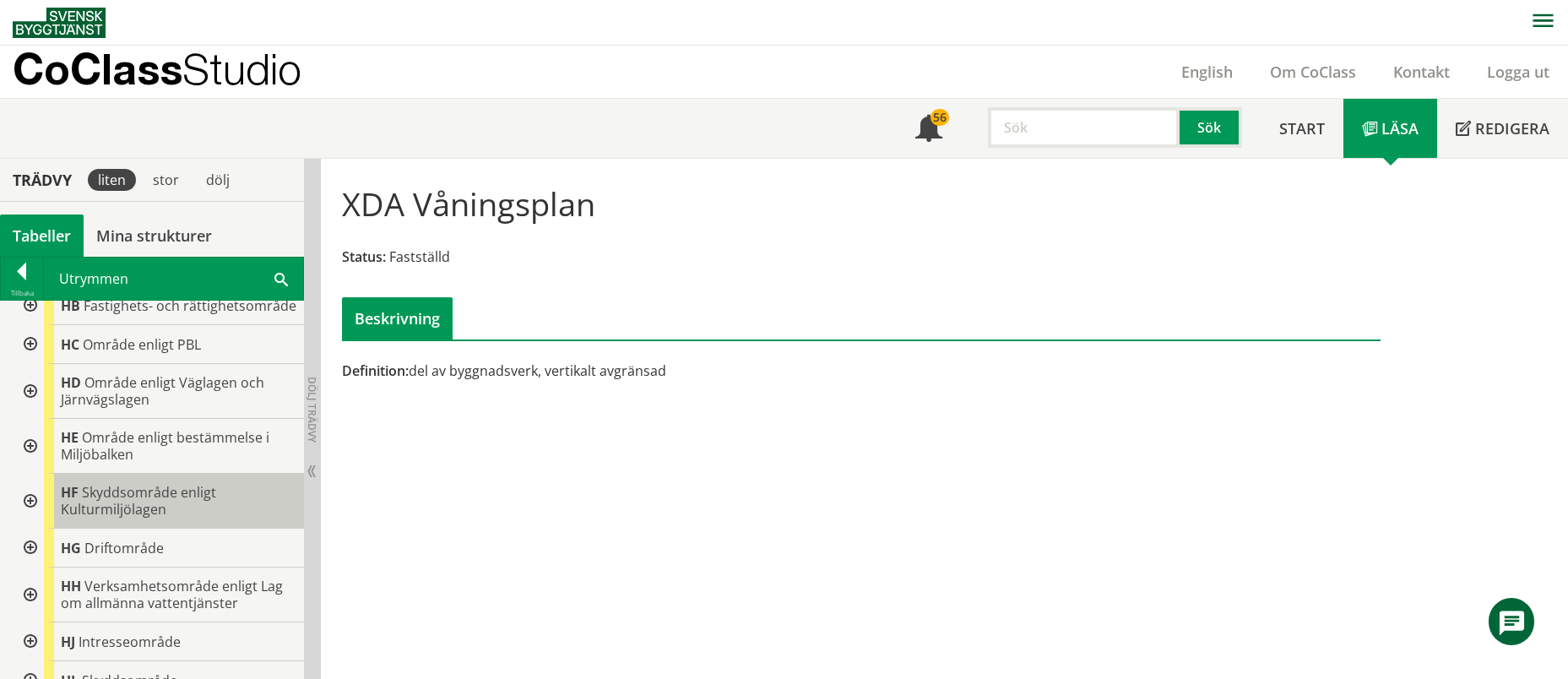
scroll to position [251, 0]
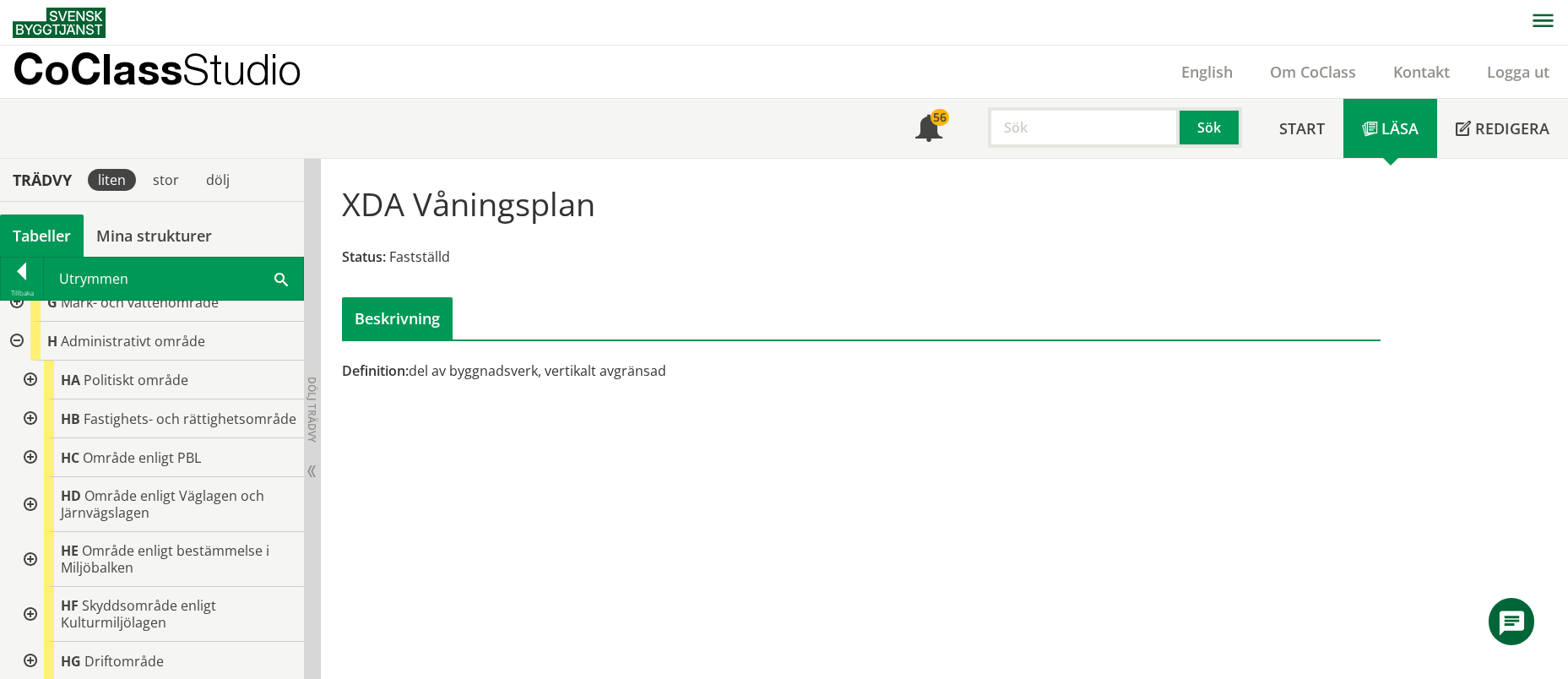
click at [30, 428] on div at bounding box center [29, 418] width 30 height 39
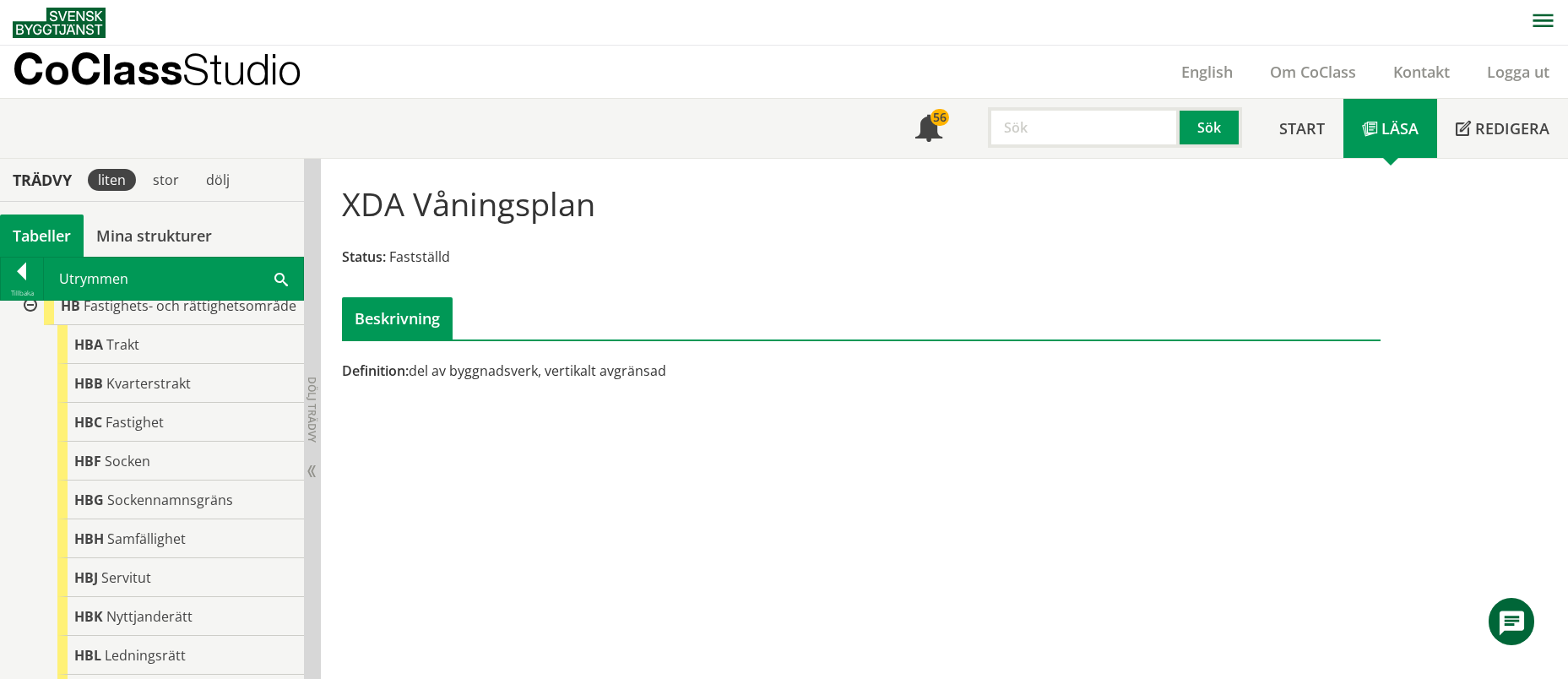
scroll to position [308, 0]
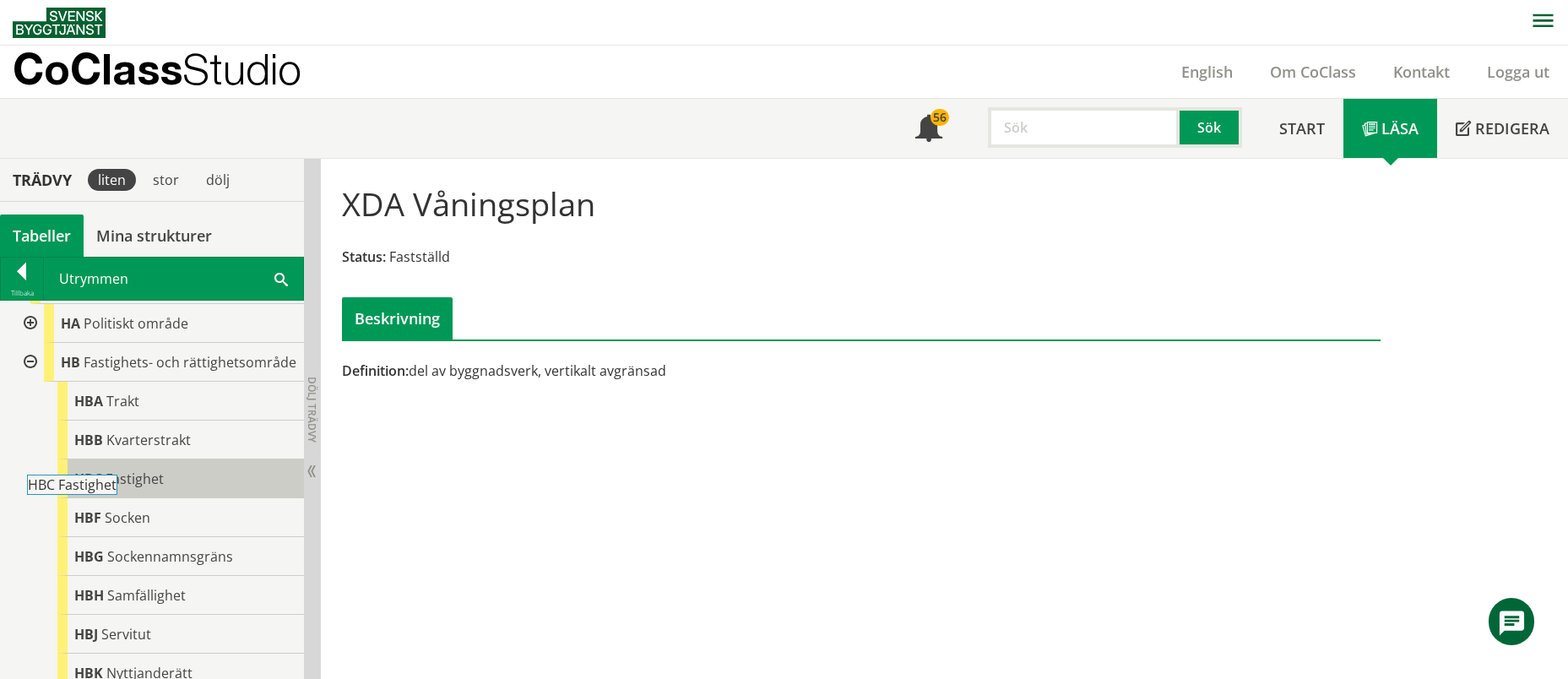
click at [122, 488] on span "Fastighet" at bounding box center [134, 478] width 58 height 18
click at [171, 492] on div "HBC Fastighet" at bounding box center [180, 478] width 247 height 39
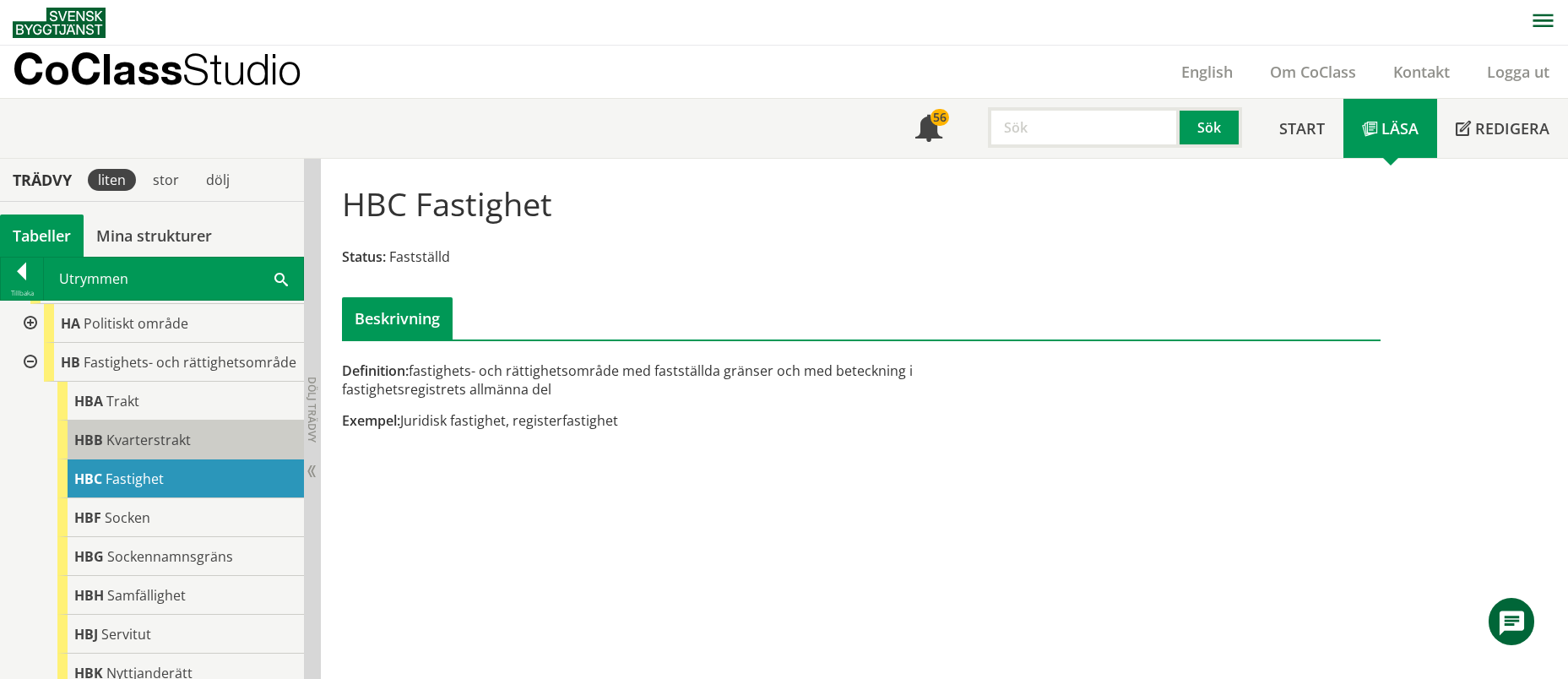
scroll to position [195, 0]
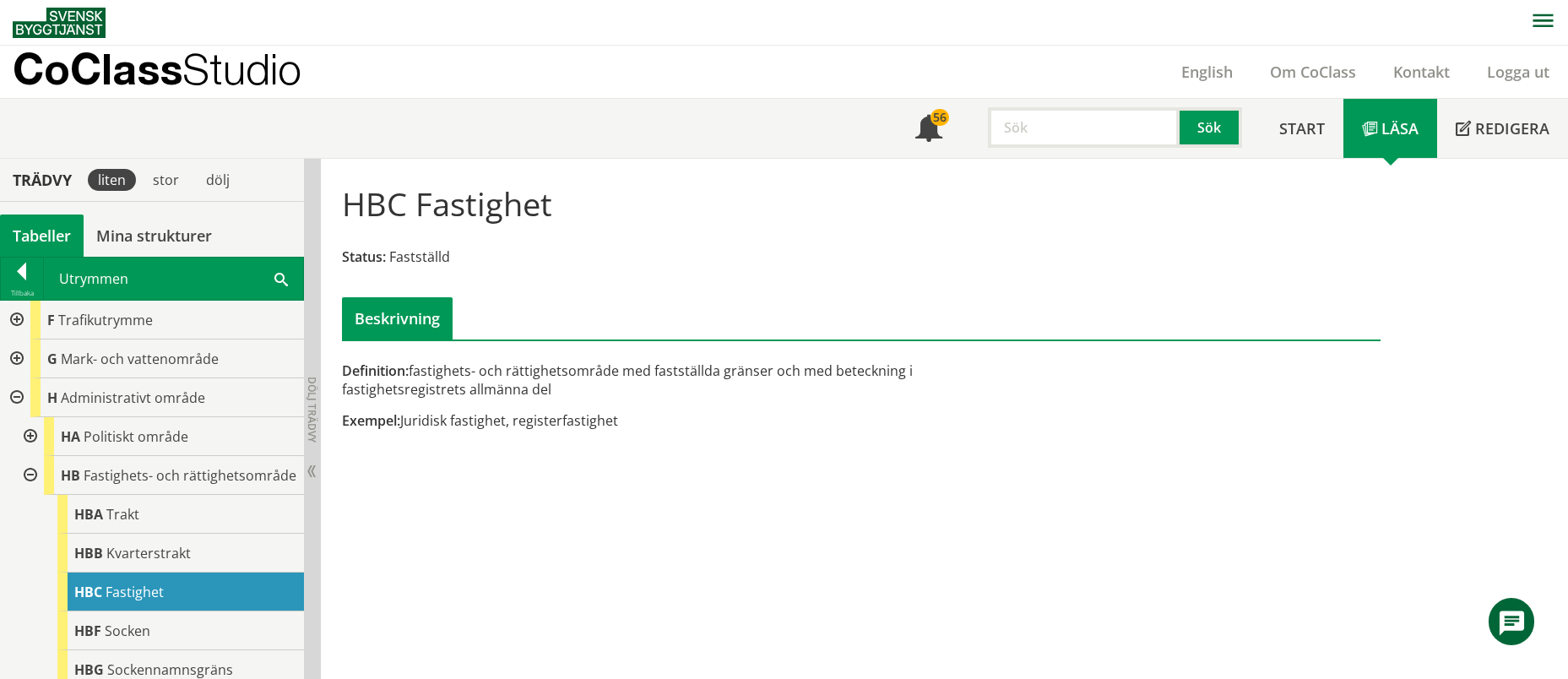
click at [31, 479] on div at bounding box center [29, 475] width 30 height 39
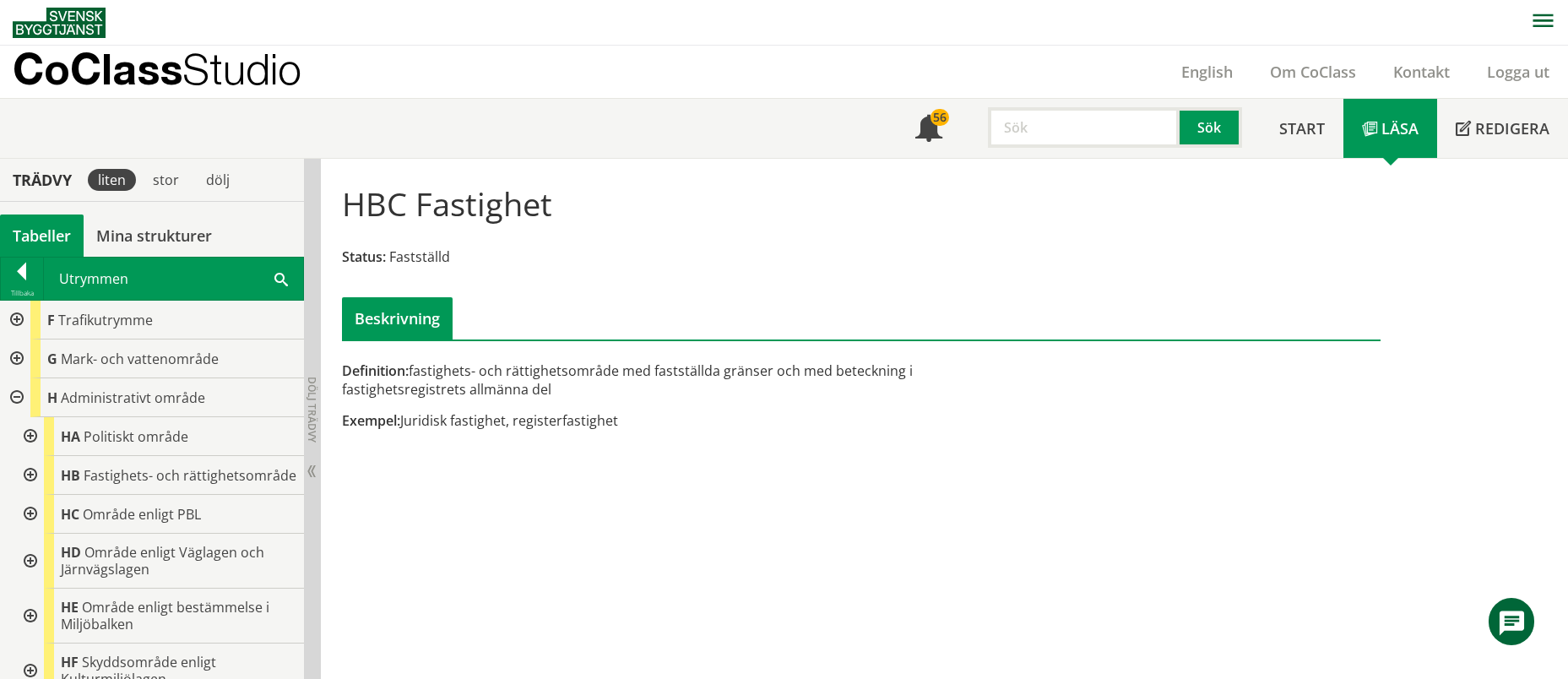
click at [15, 390] on div at bounding box center [15, 397] width 30 height 39
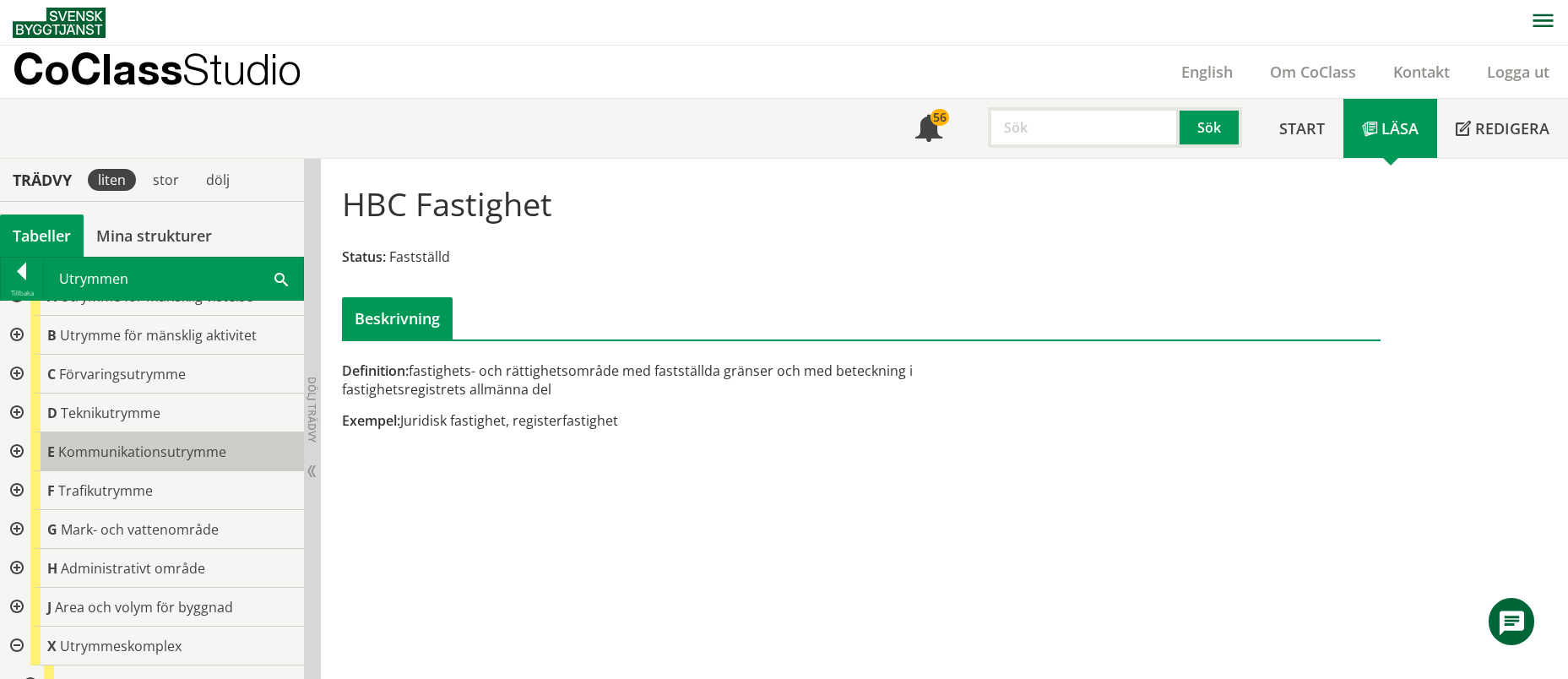
scroll to position [0, 0]
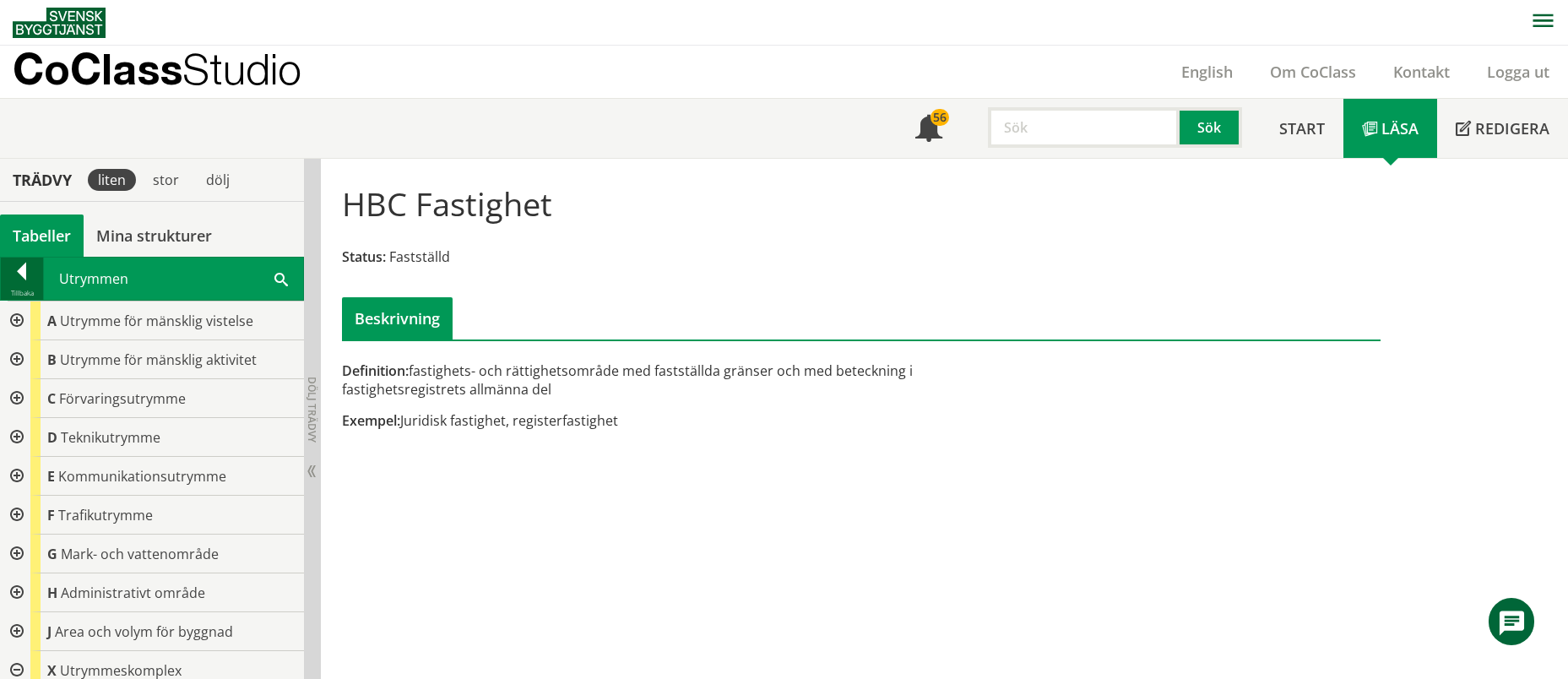
click at [25, 270] on div at bounding box center [22, 274] width 42 height 24
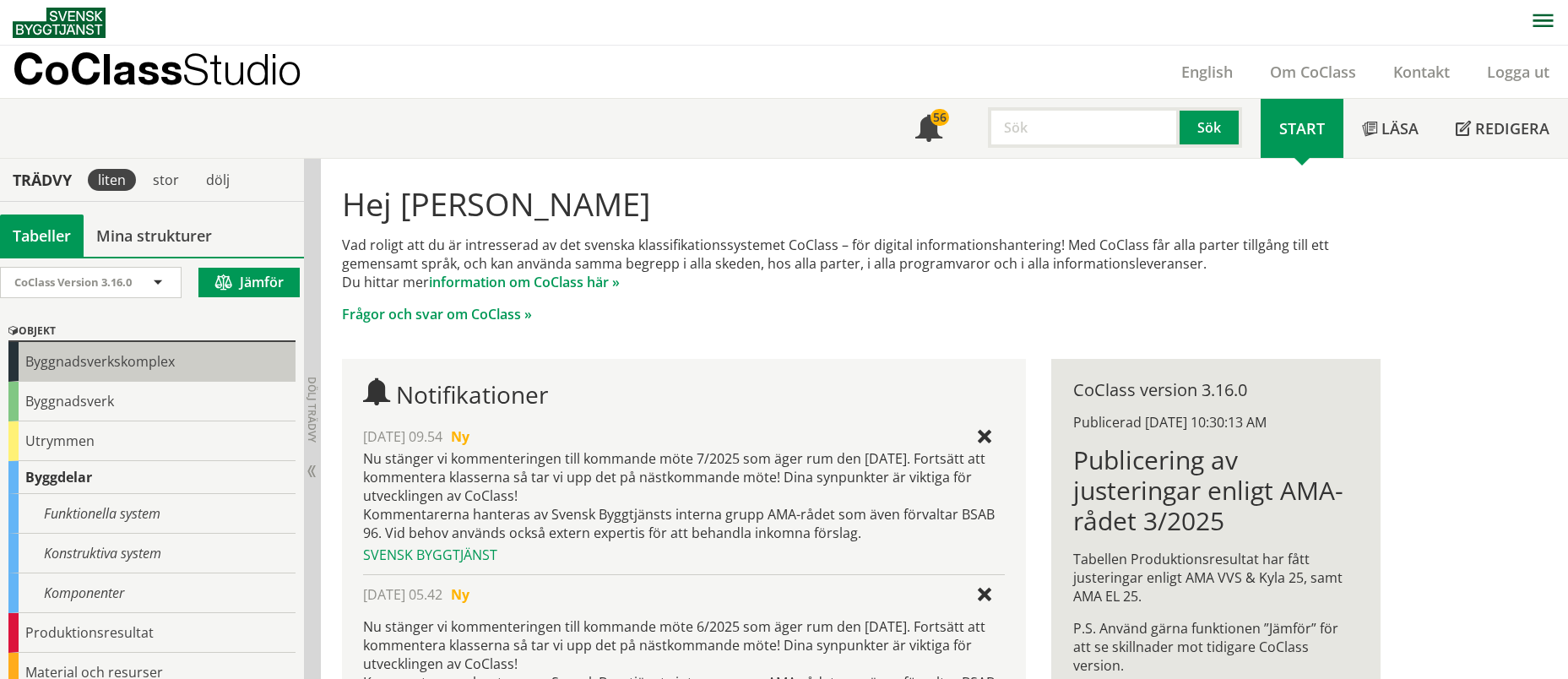
click at [60, 369] on div "Byggnadsverkskomplex" at bounding box center [151, 362] width 287 height 40
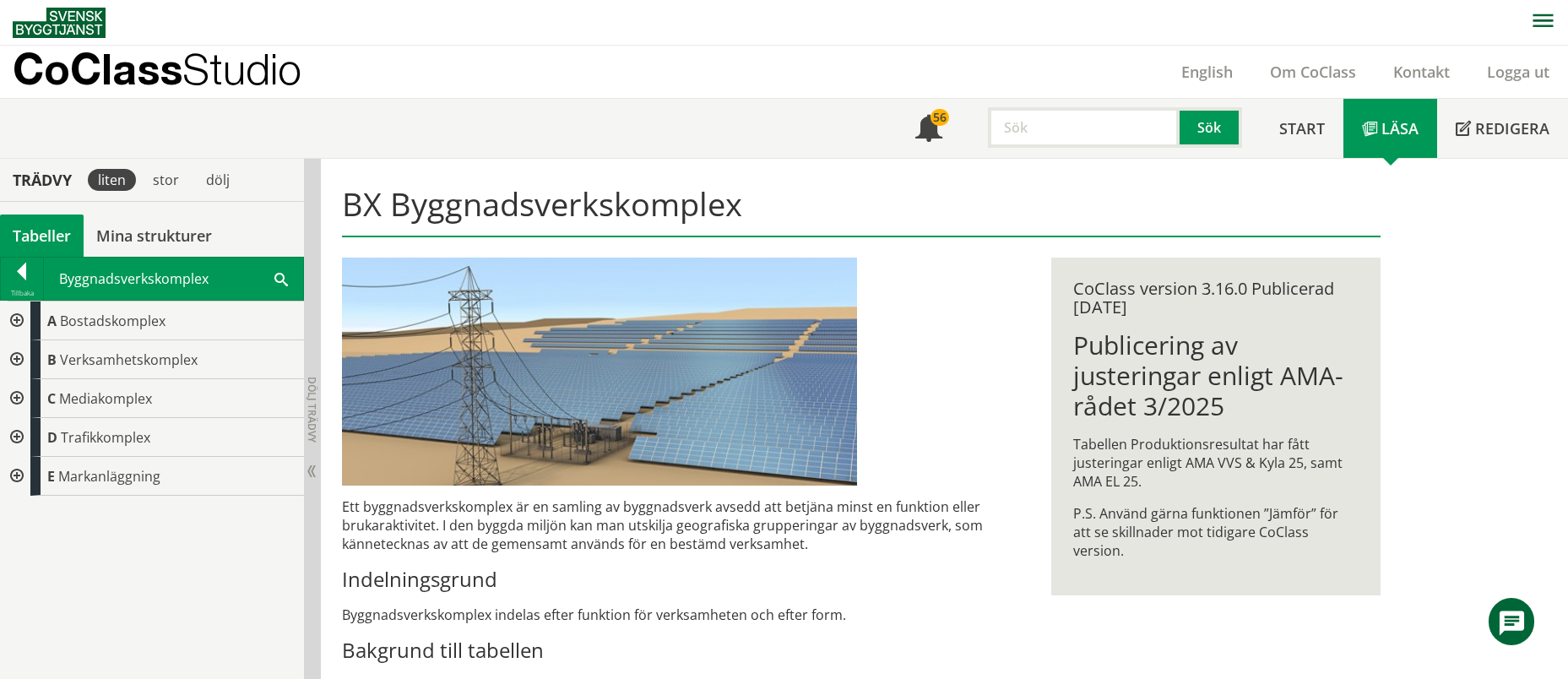
click at [15, 322] on div at bounding box center [15, 320] width 30 height 39
click at [32, 358] on div at bounding box center [29, 359] width 30 height 39
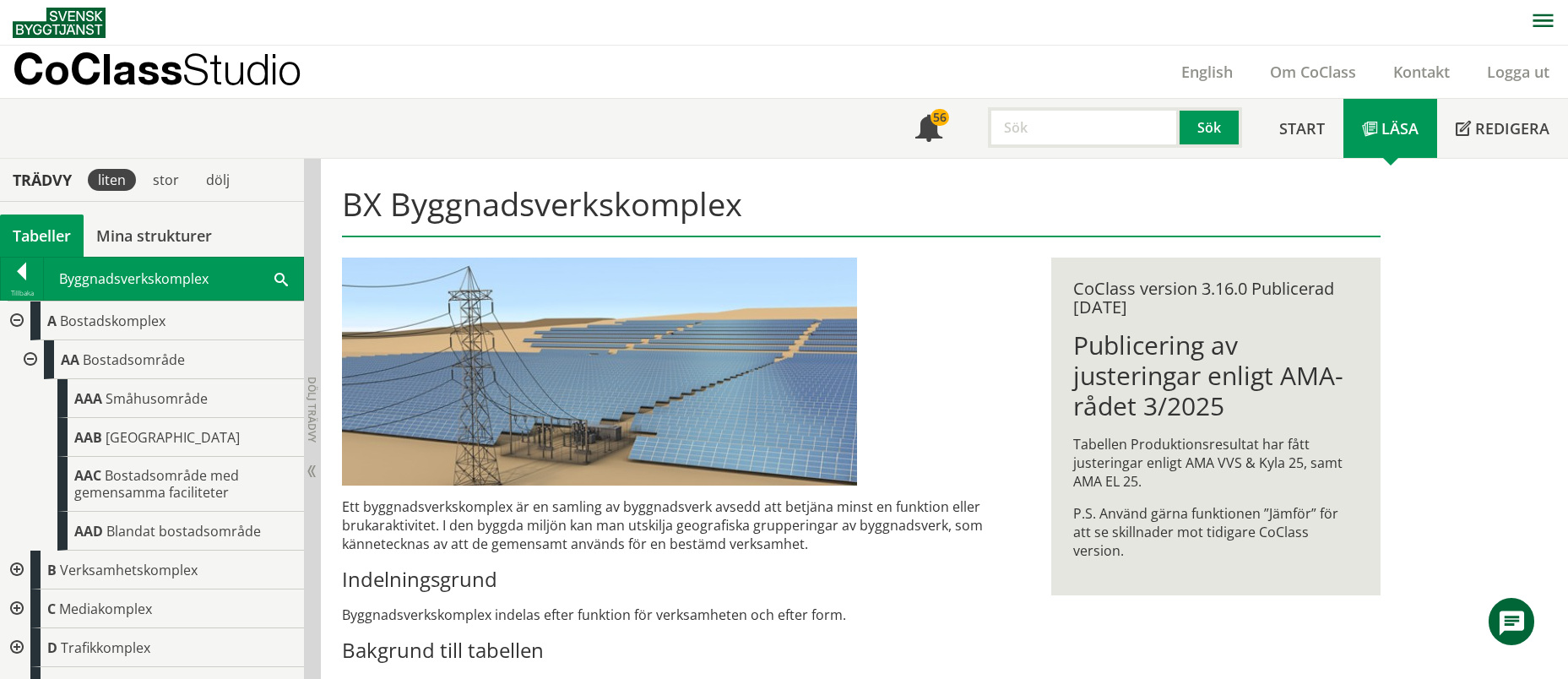
click at [14, 316] on div at bounding box center [15, 320] width 30 height 39
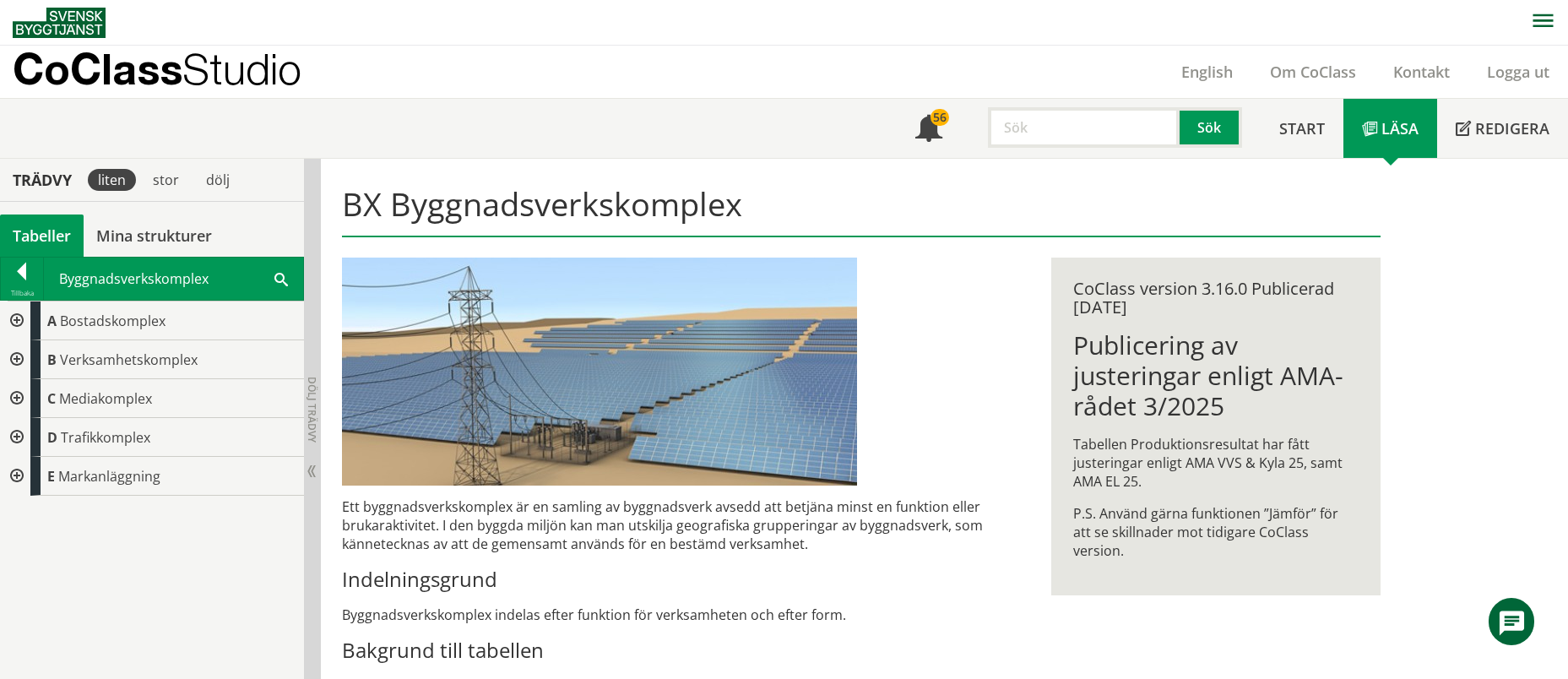
click at [14, 354] on div at bounding box center [15, 359] width 30 height 39
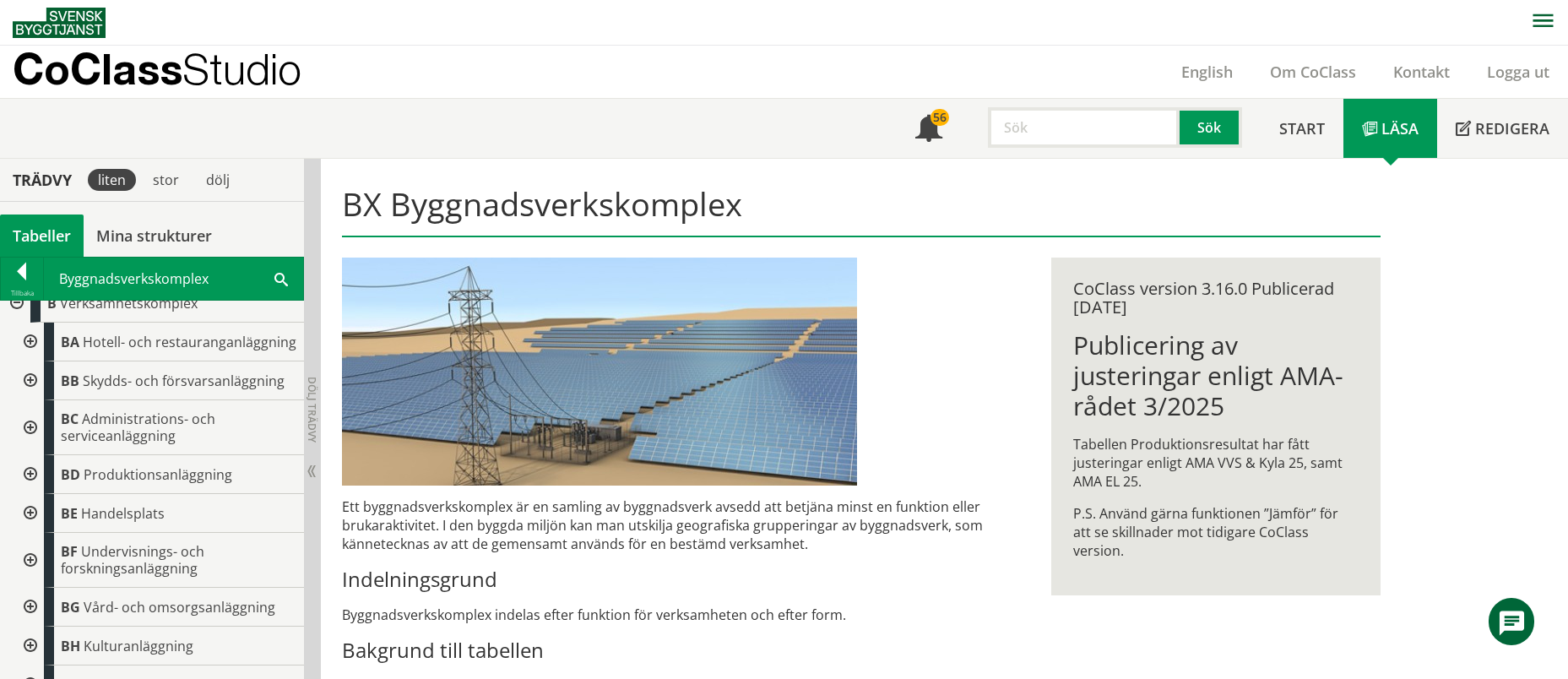
scroll to position [113, 0]
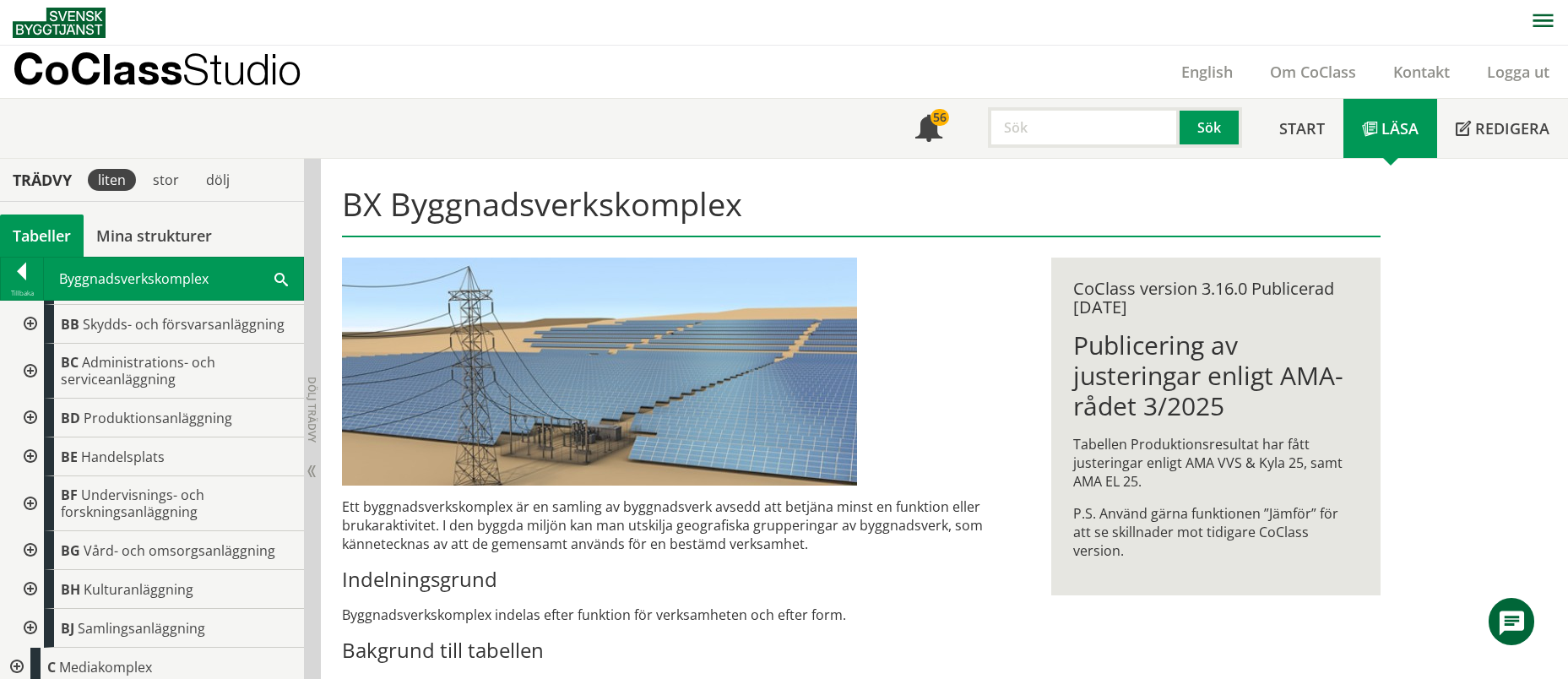
click at [29, 514] on div at bounding box center [29, 504] width 30 height 55
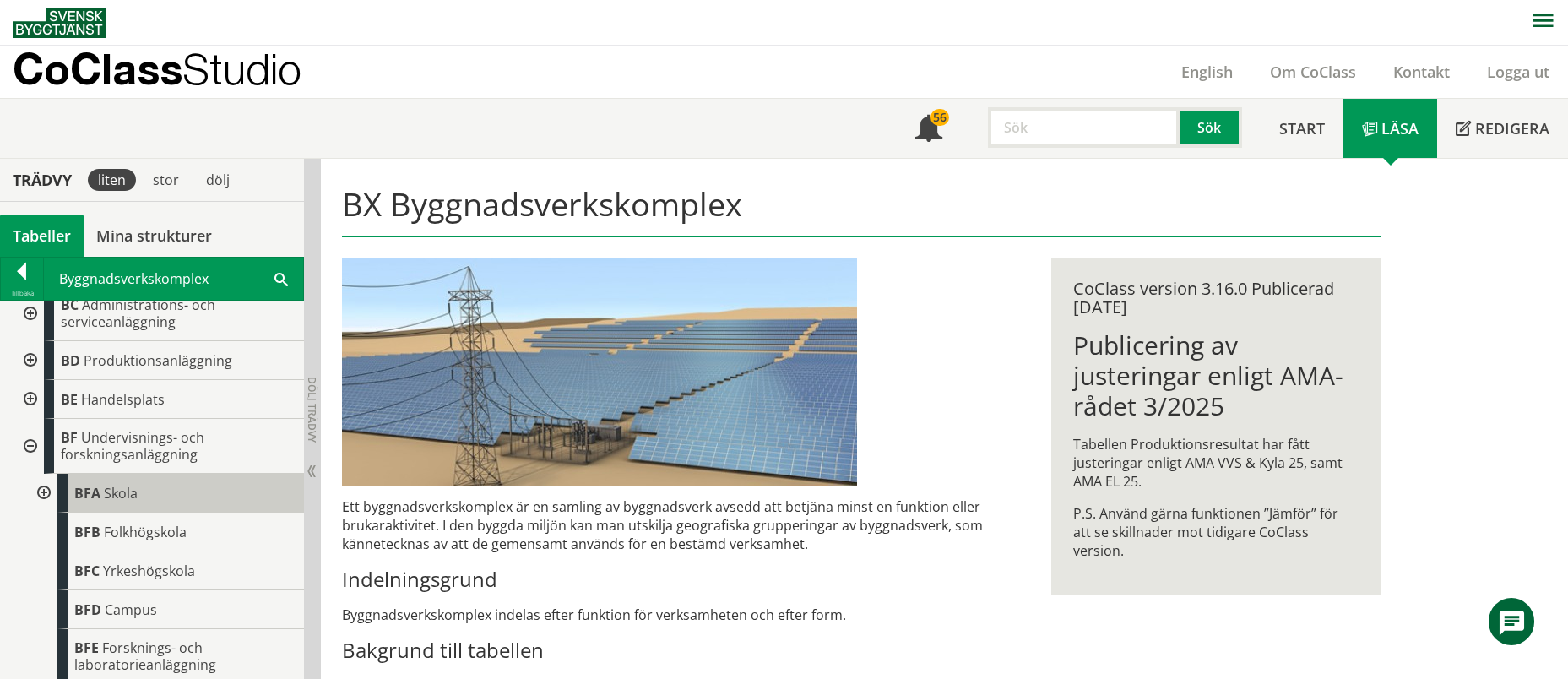
scroll to position [227, 0]
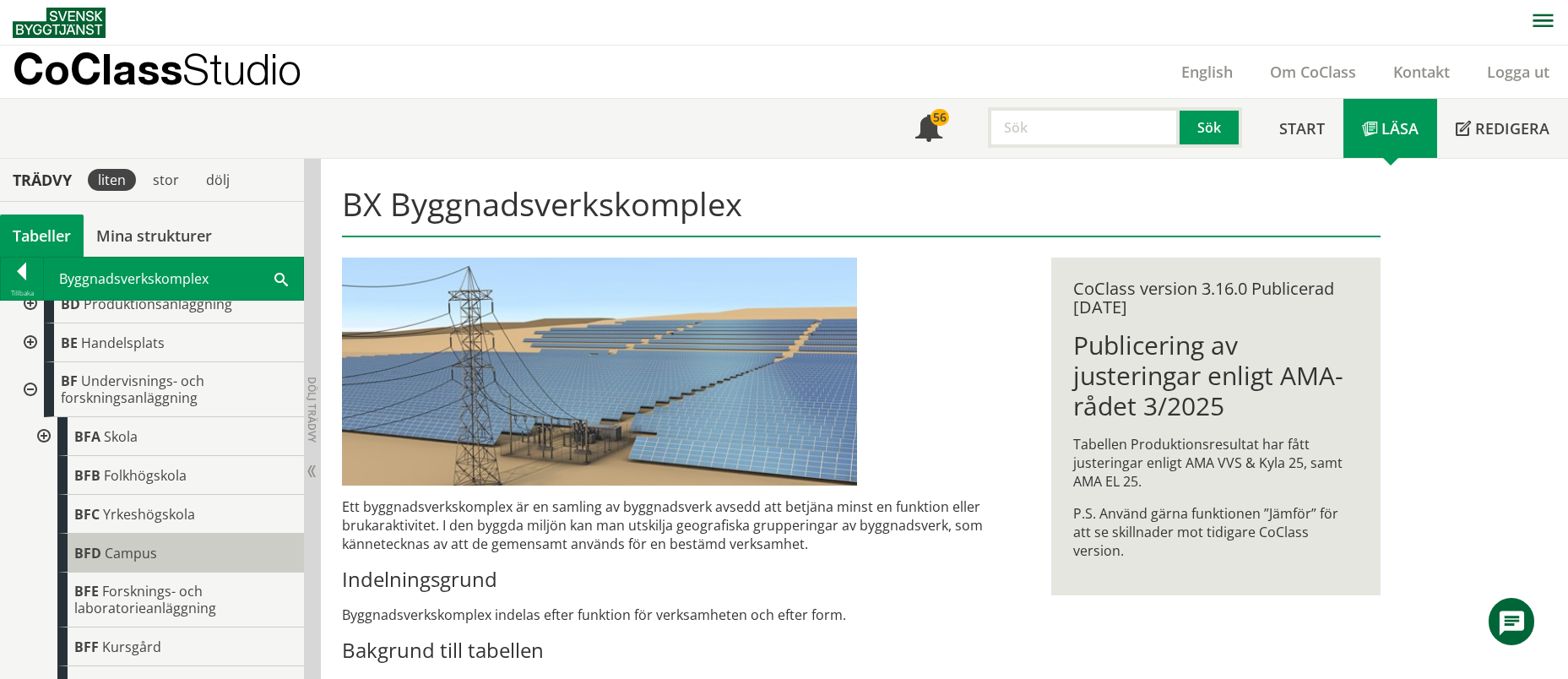
click at [89, 560] on span "BFD" at bounding box center [88, 552] width 27 height 18
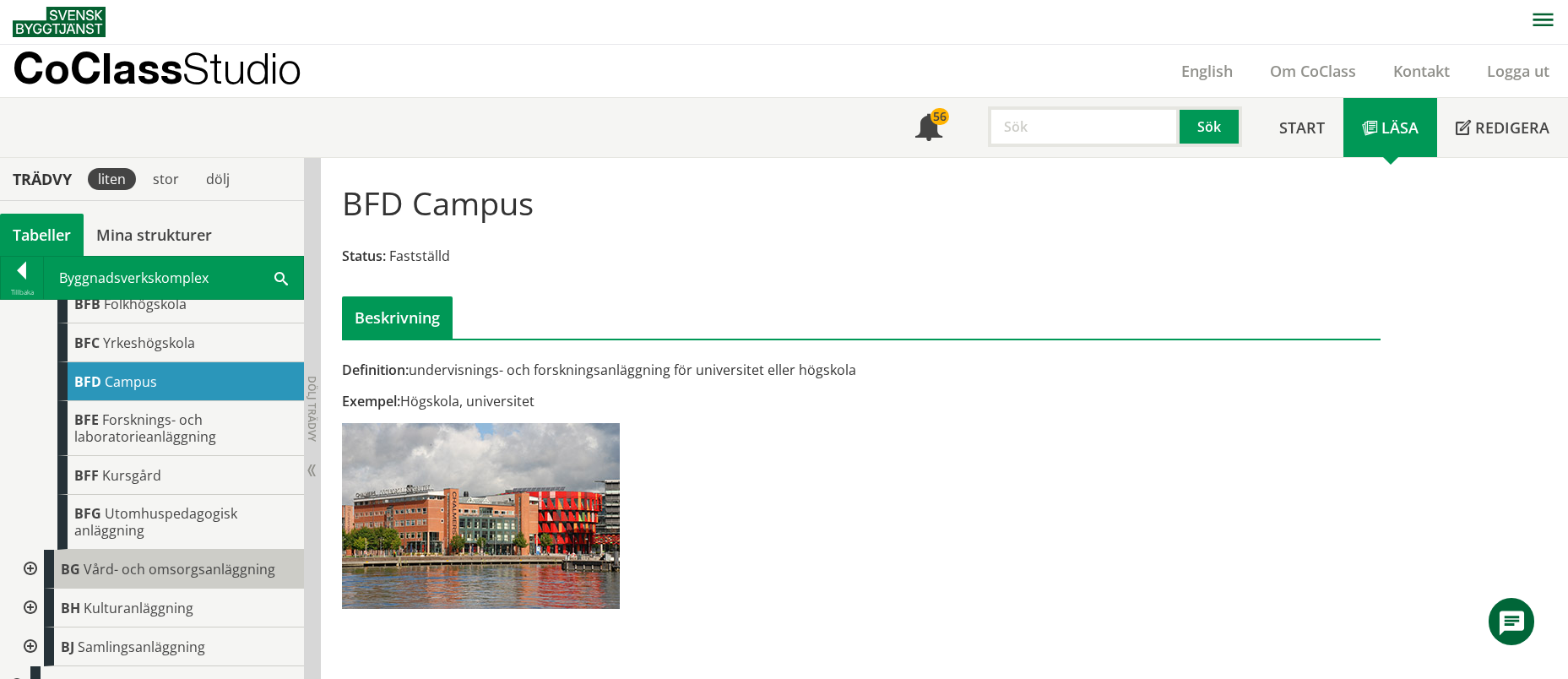
scroll to position [341, 0]
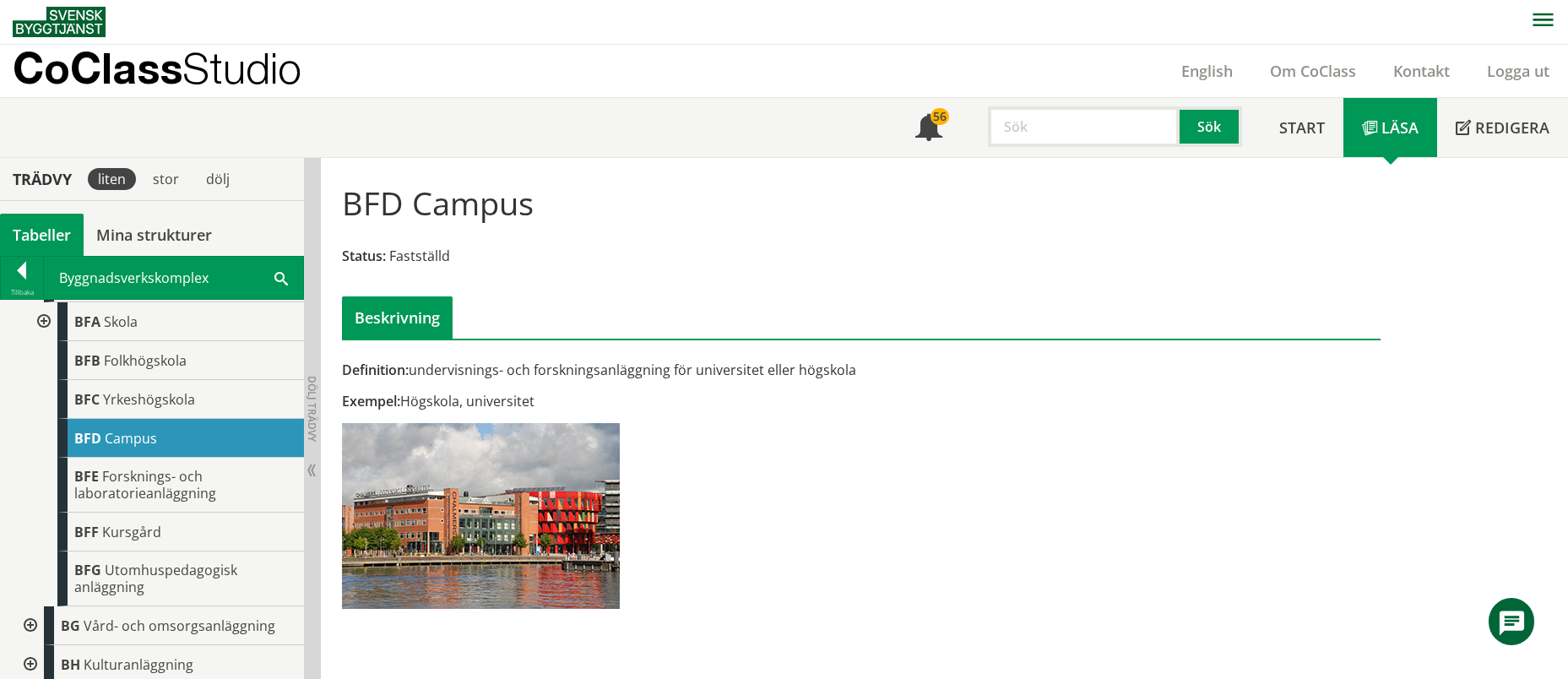
drag, startPoint x: 407, startPoint y: 205, endPoint x: 352, endPoint y: 204, distance: 55.0
click at [352, 204] on h1 "BFD Campus" at bounding box center [437, 202] width 191 height 37
click at [393, 196] on h1 "BFD Campus" at bounding box center [437, 202] width 191 height 37
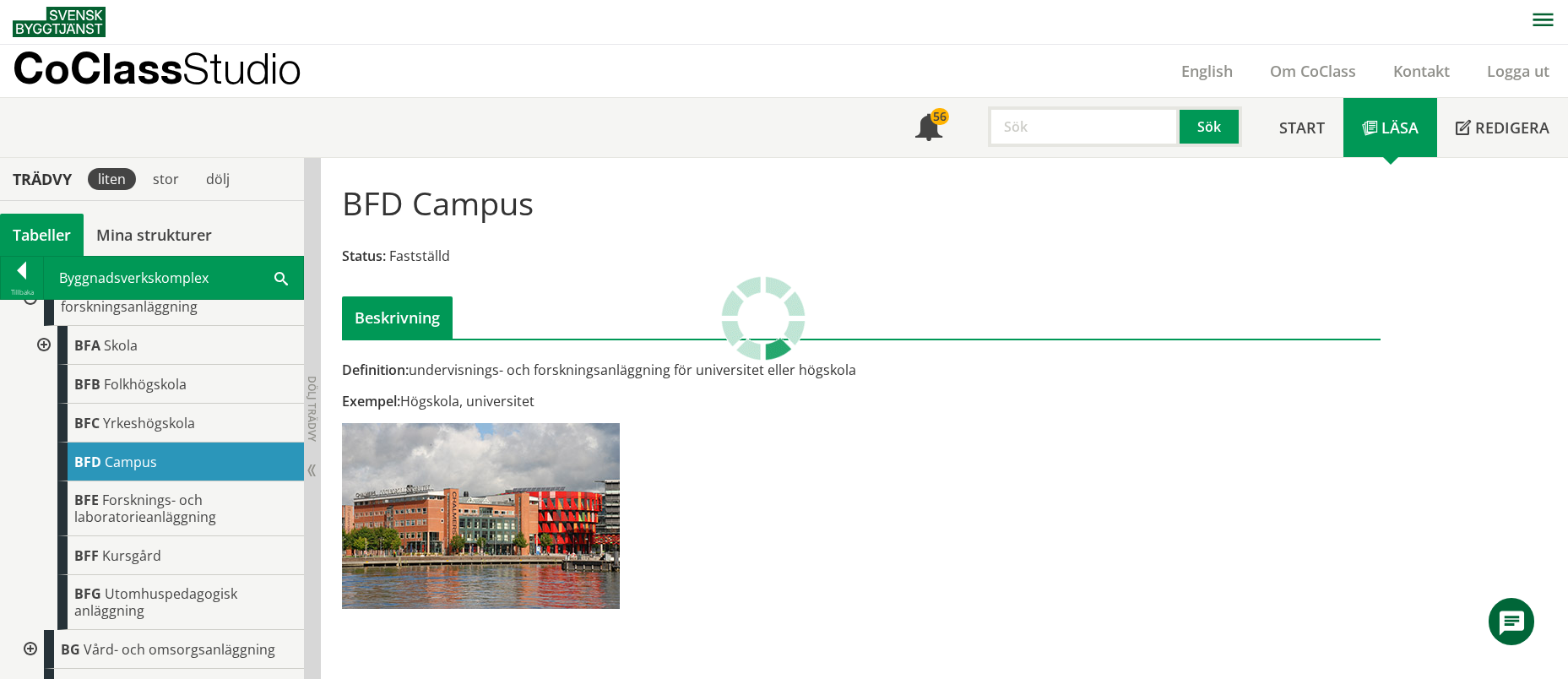
scroll to position [310, 0]
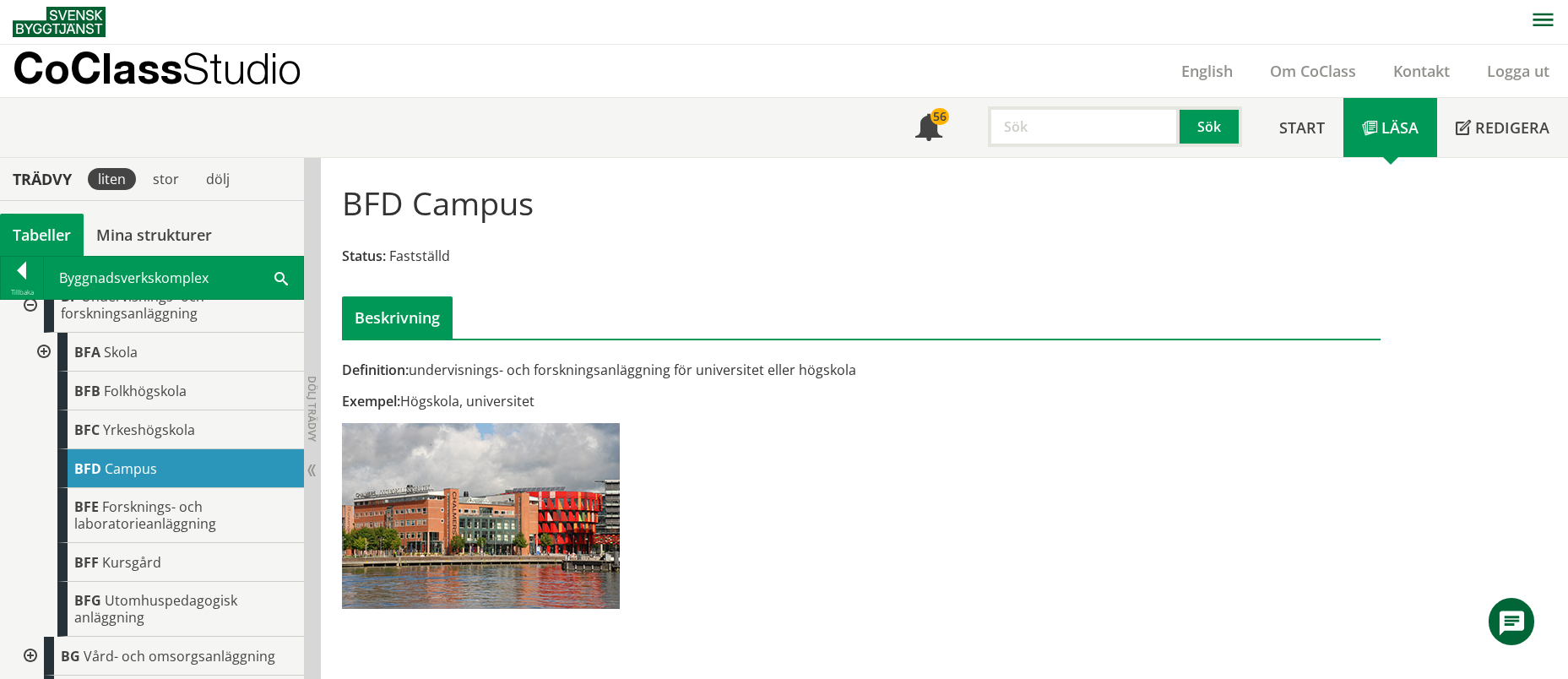
click at [29, 320] on div at bounding box center [29, 306] width 30 height 55
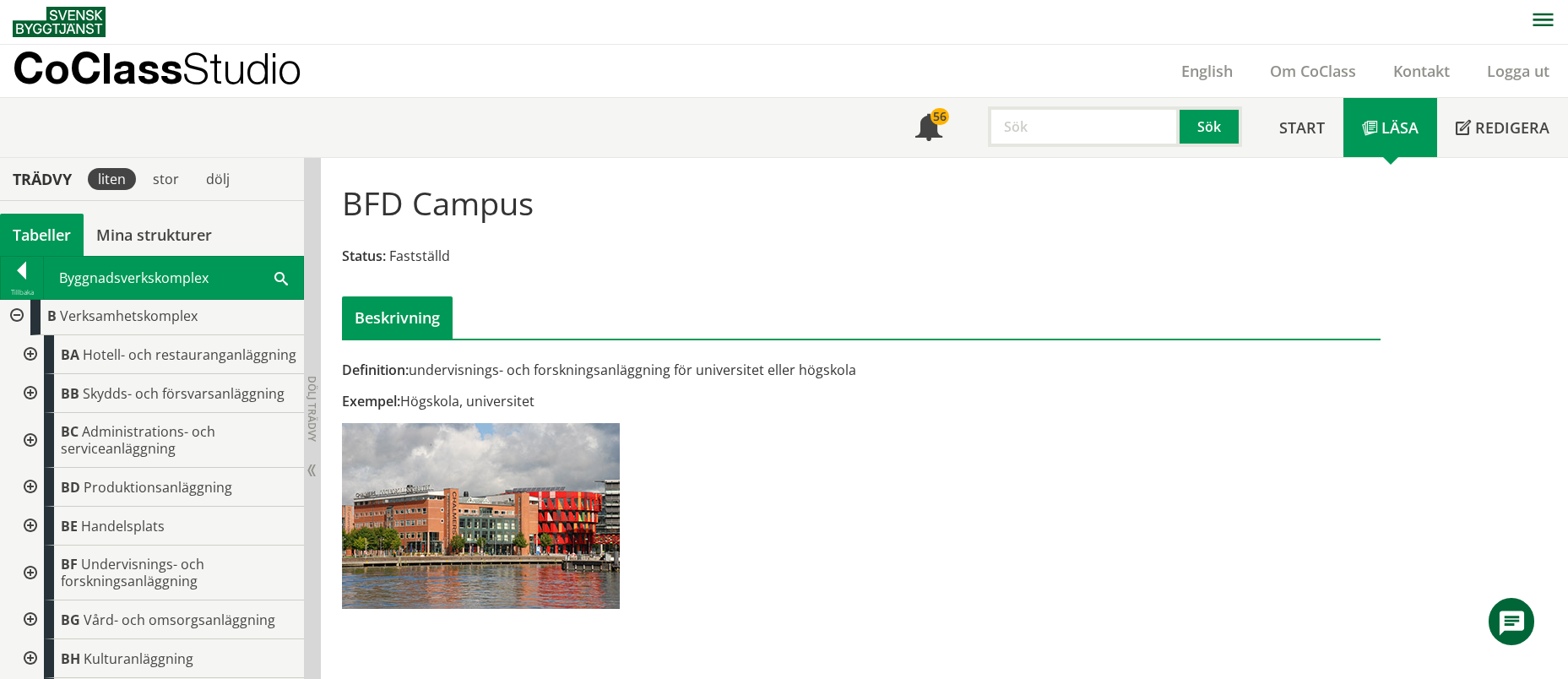
scroll to position [0, 0]
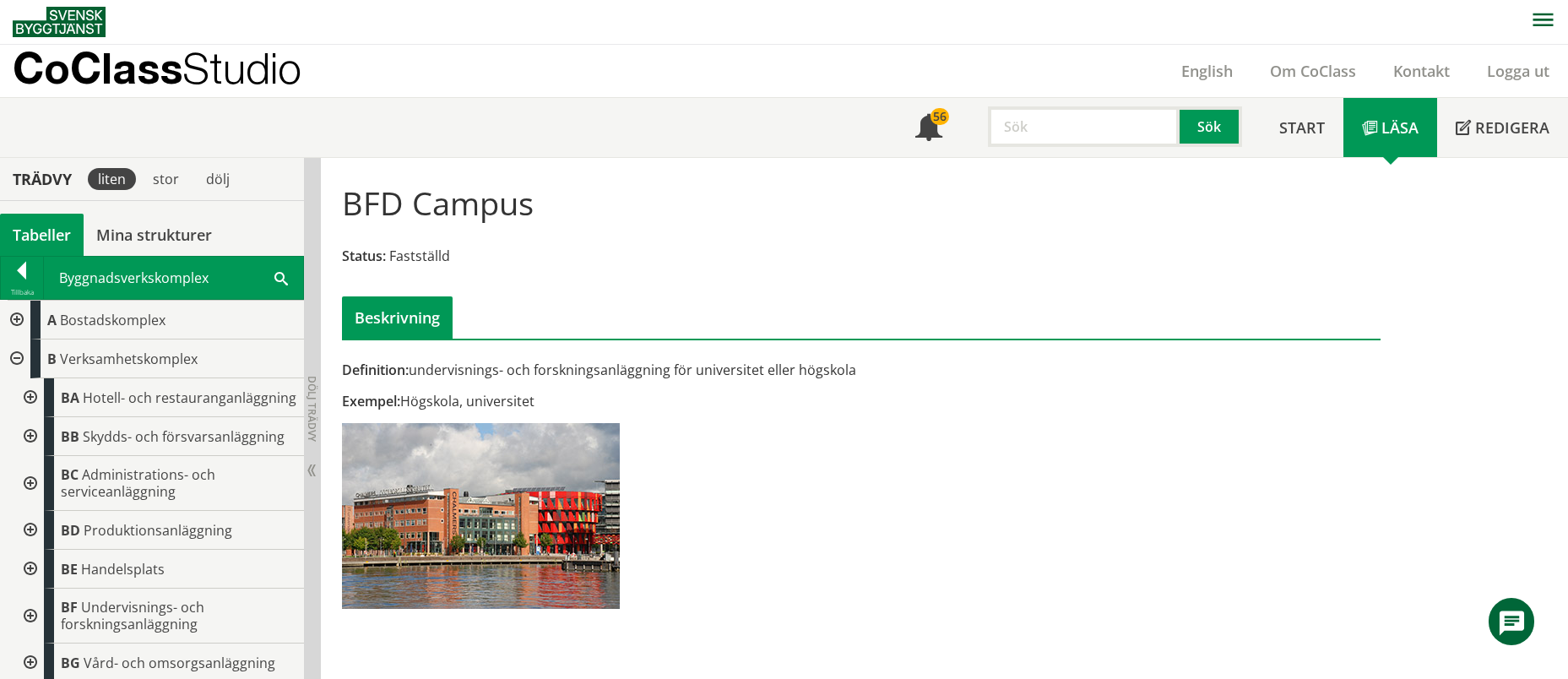
click at [15, 353] on div at bounding box center [15, 358] width 30 height 39
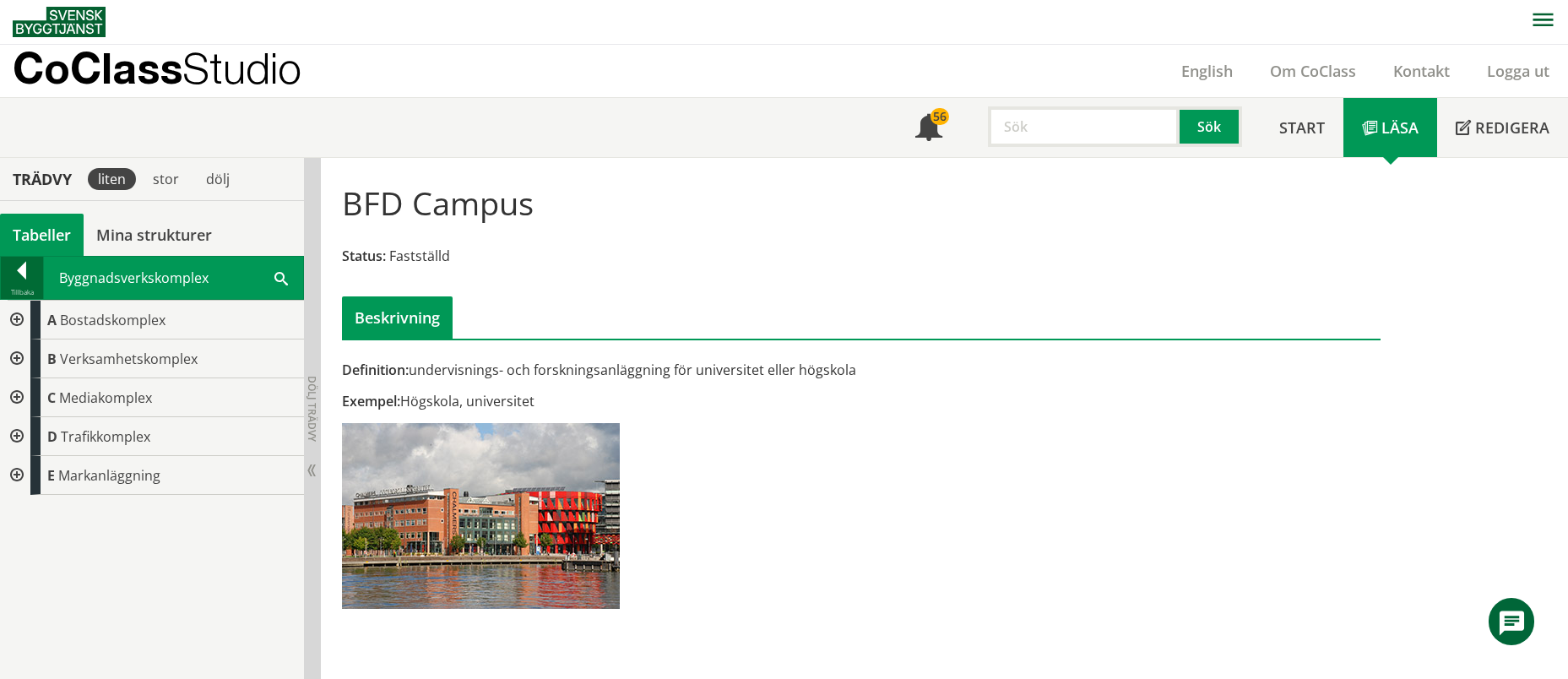
click at [25, 286] on div "Tillbaka" at bounding box center [22, 292] width 42 height 13
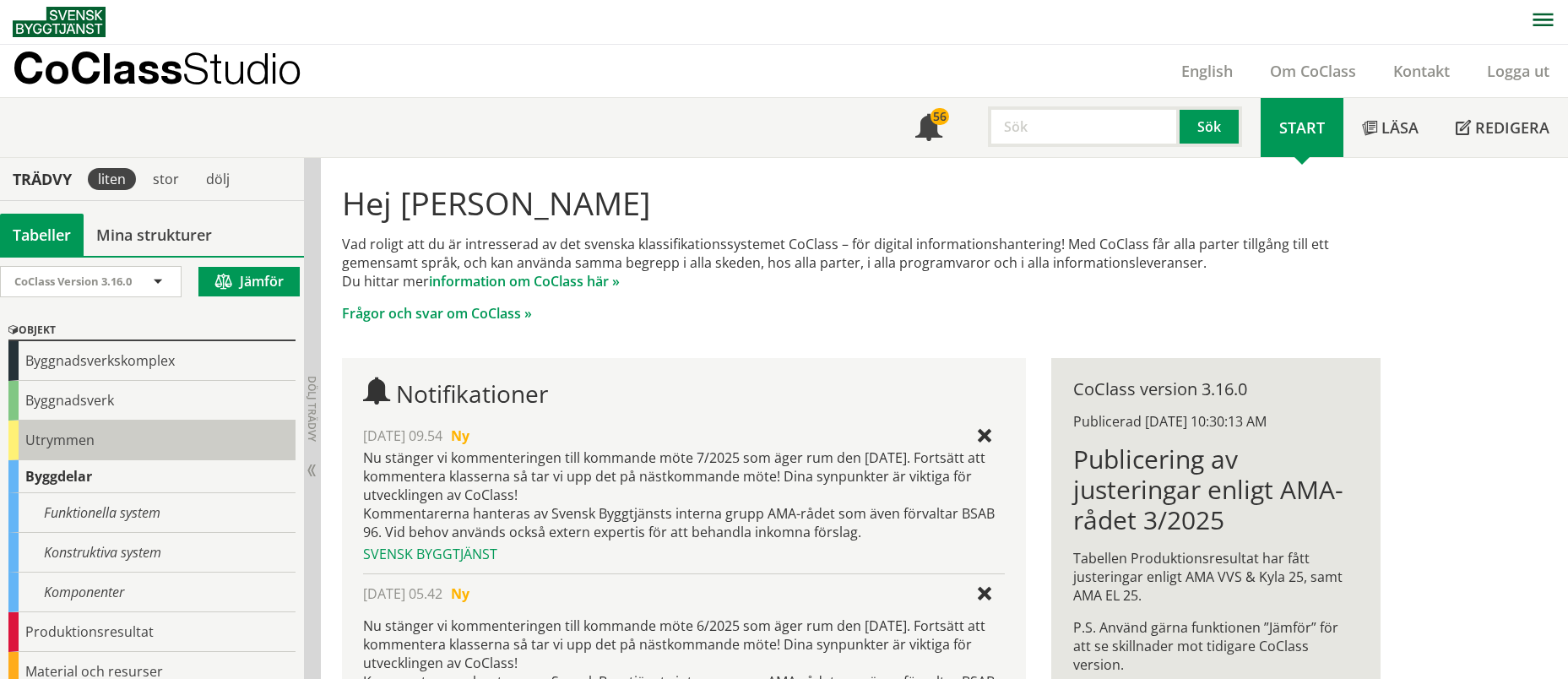
click at [78, 434] on div "Utrymmen" at bounding box center [151, 440] width 287 height 40
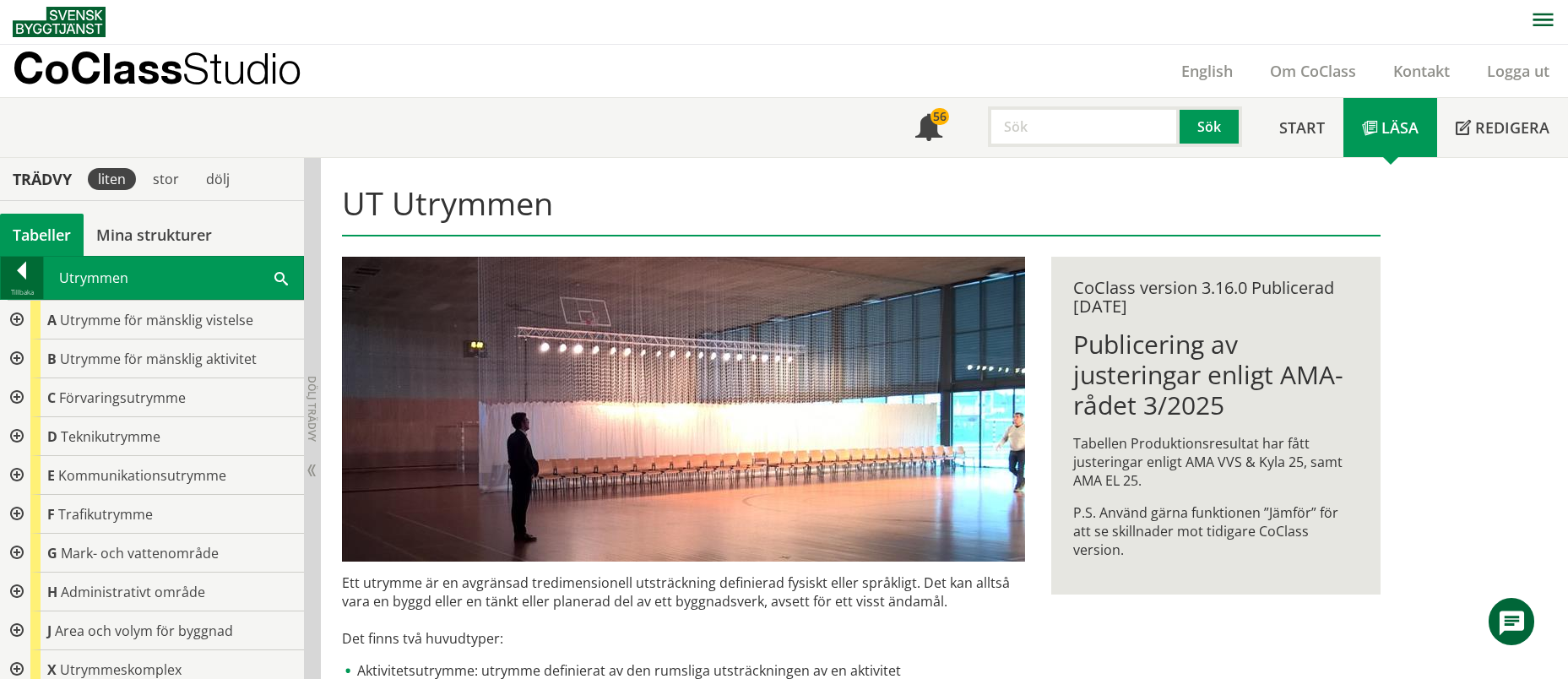
click at [18, 285] on div at bounding box center [22, 273] width 42 height 24
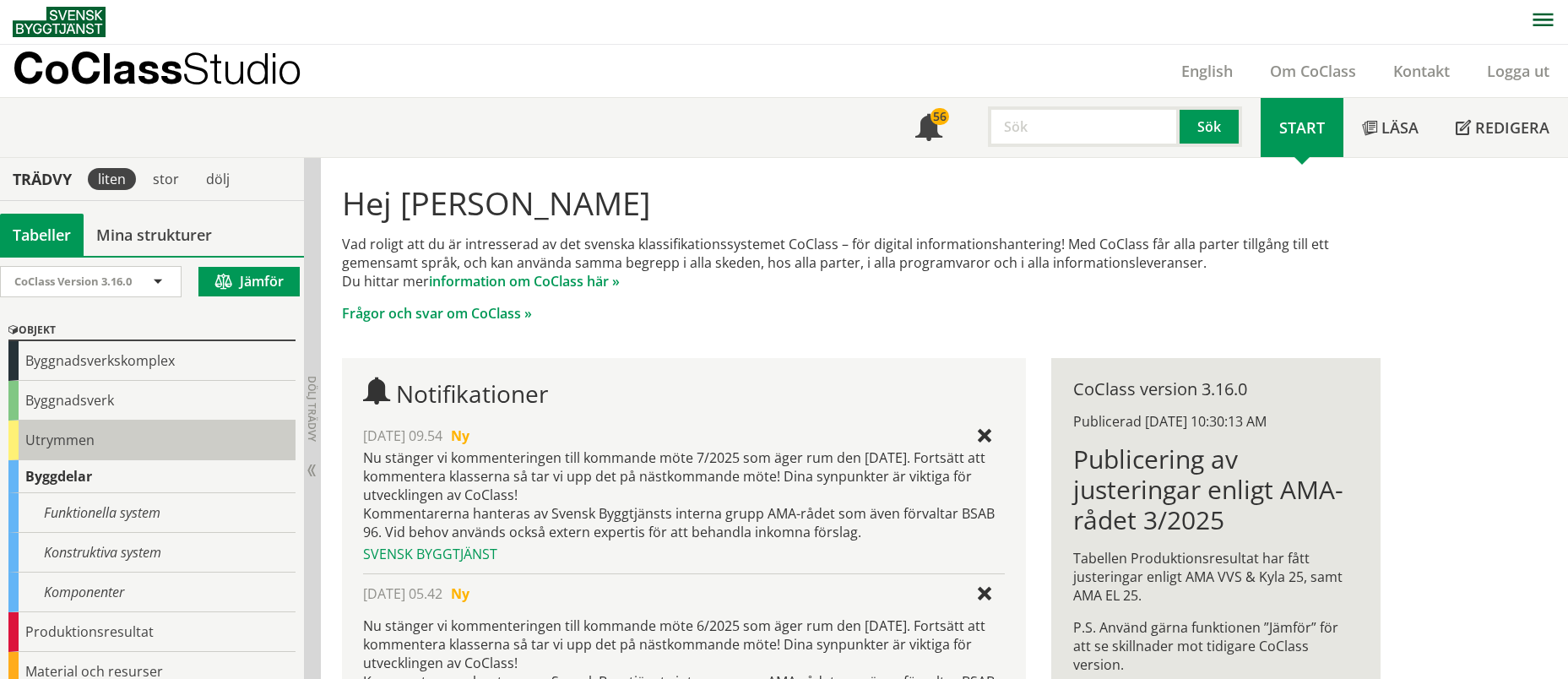
click at [90, 443] on div "Utrymmen" at bounding box center [151, 440] width 287 height 40
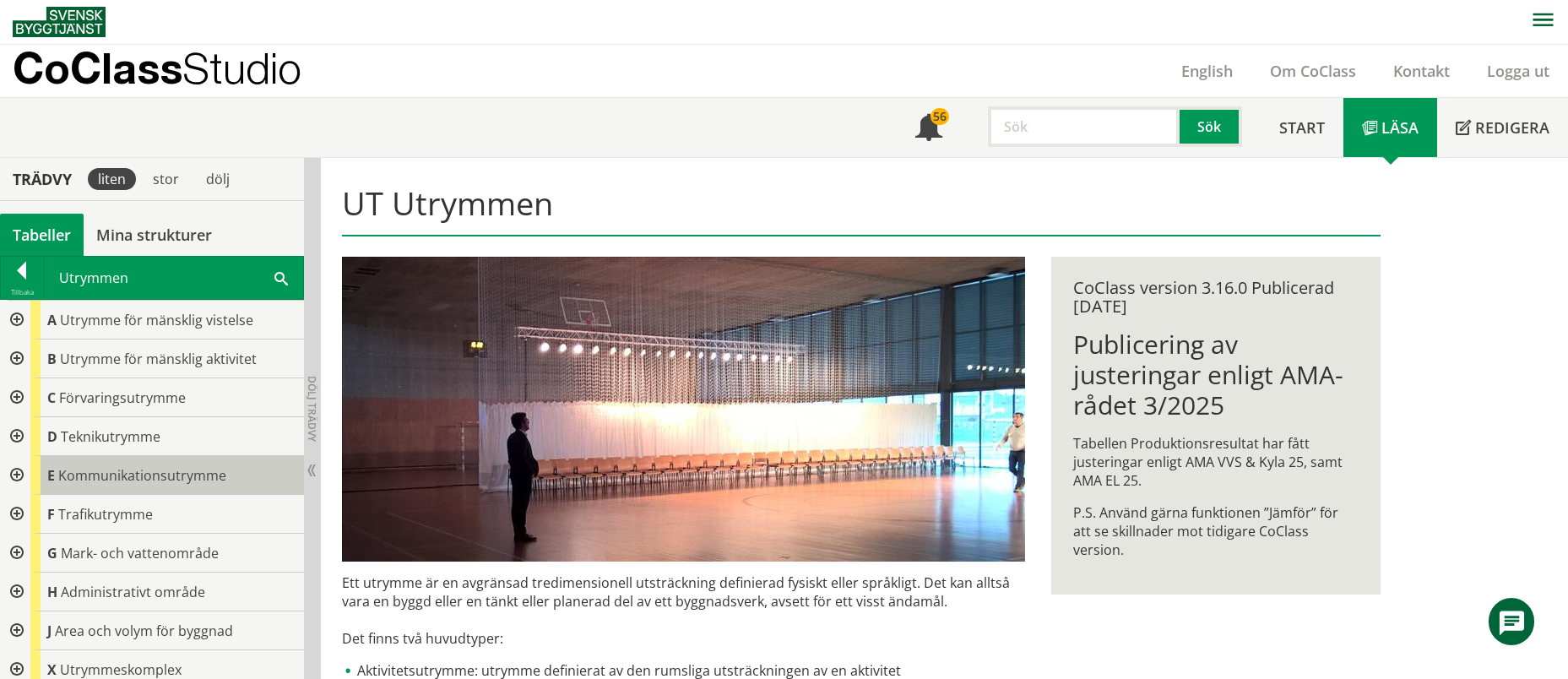
scroll to position [49, 0]
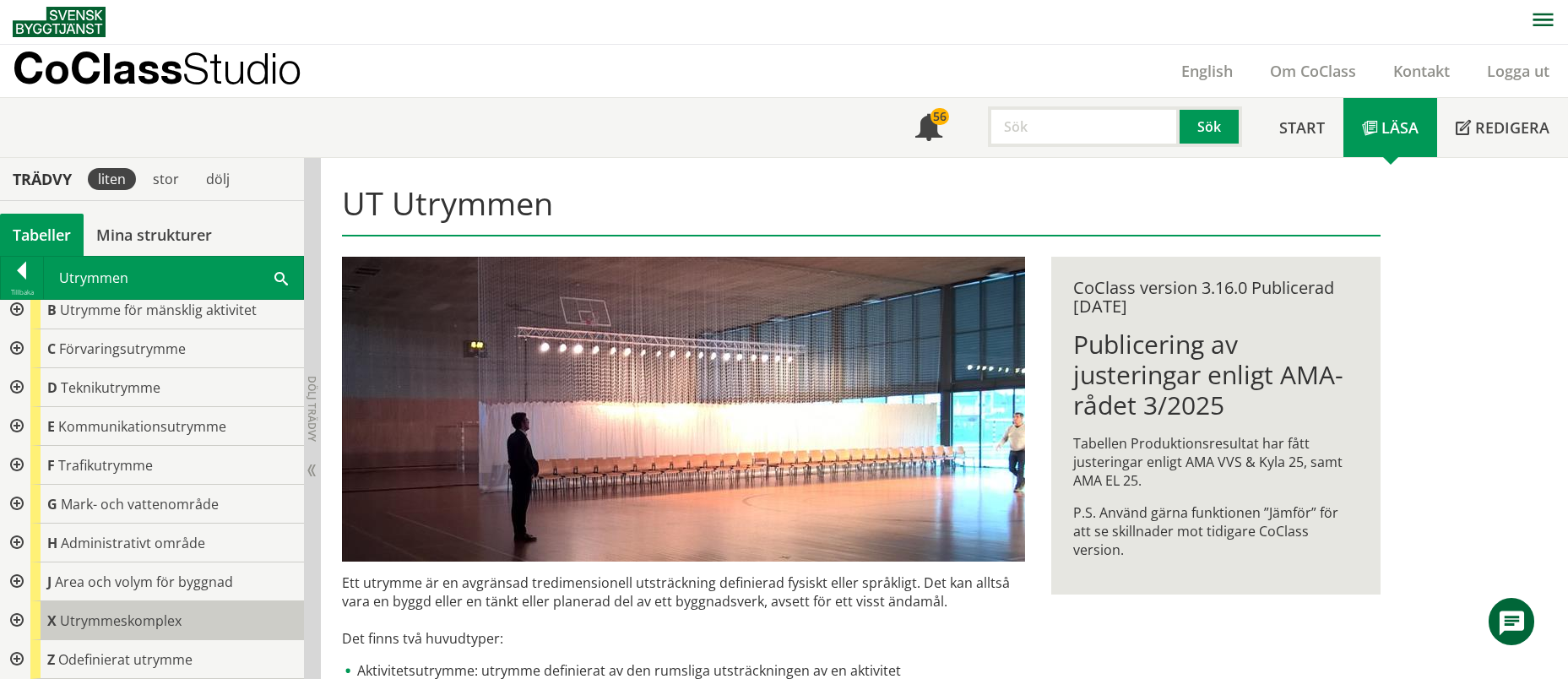
click at [110, 619] on span "Utrymmeskomplex" at bounding box center [121, 620] width 122 height 18
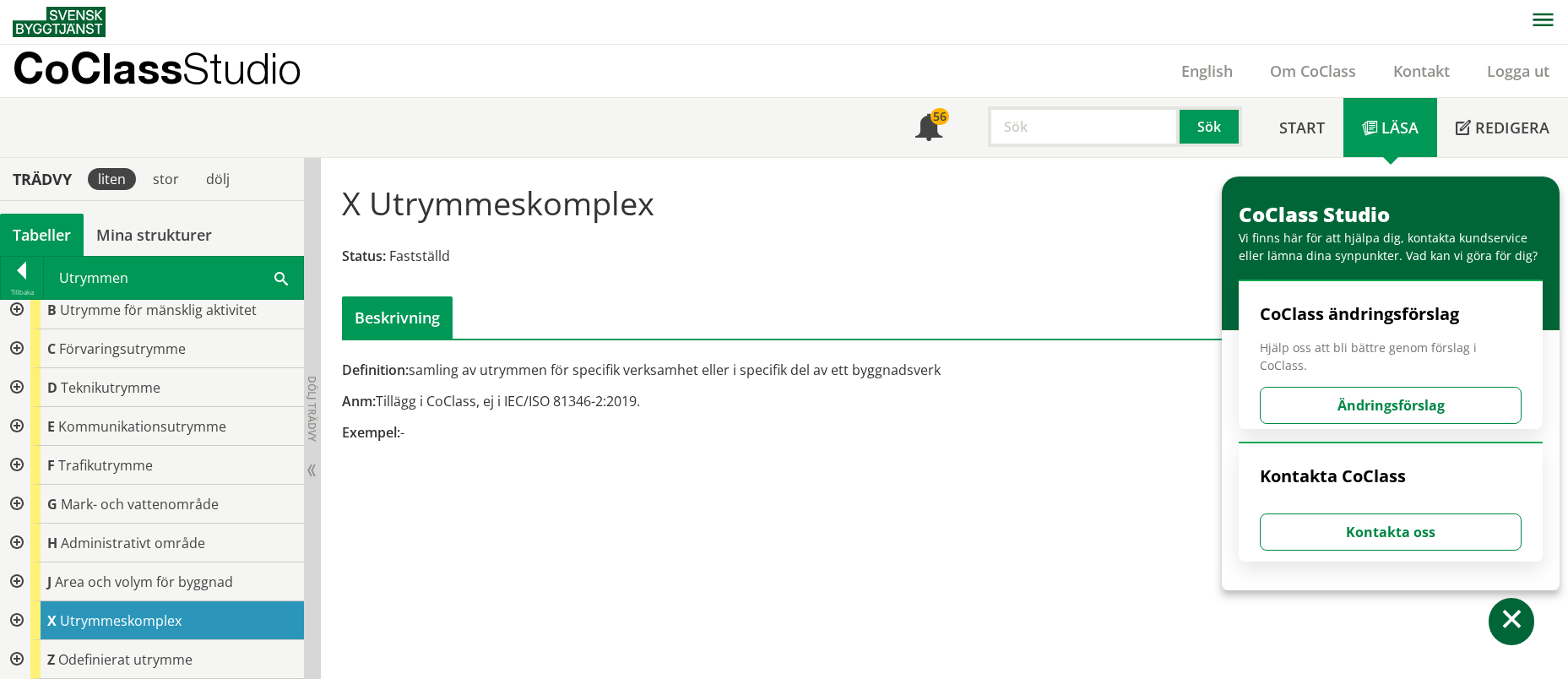
click at [26, 621] on div at bounding box center [15, 620] width 30 height 39
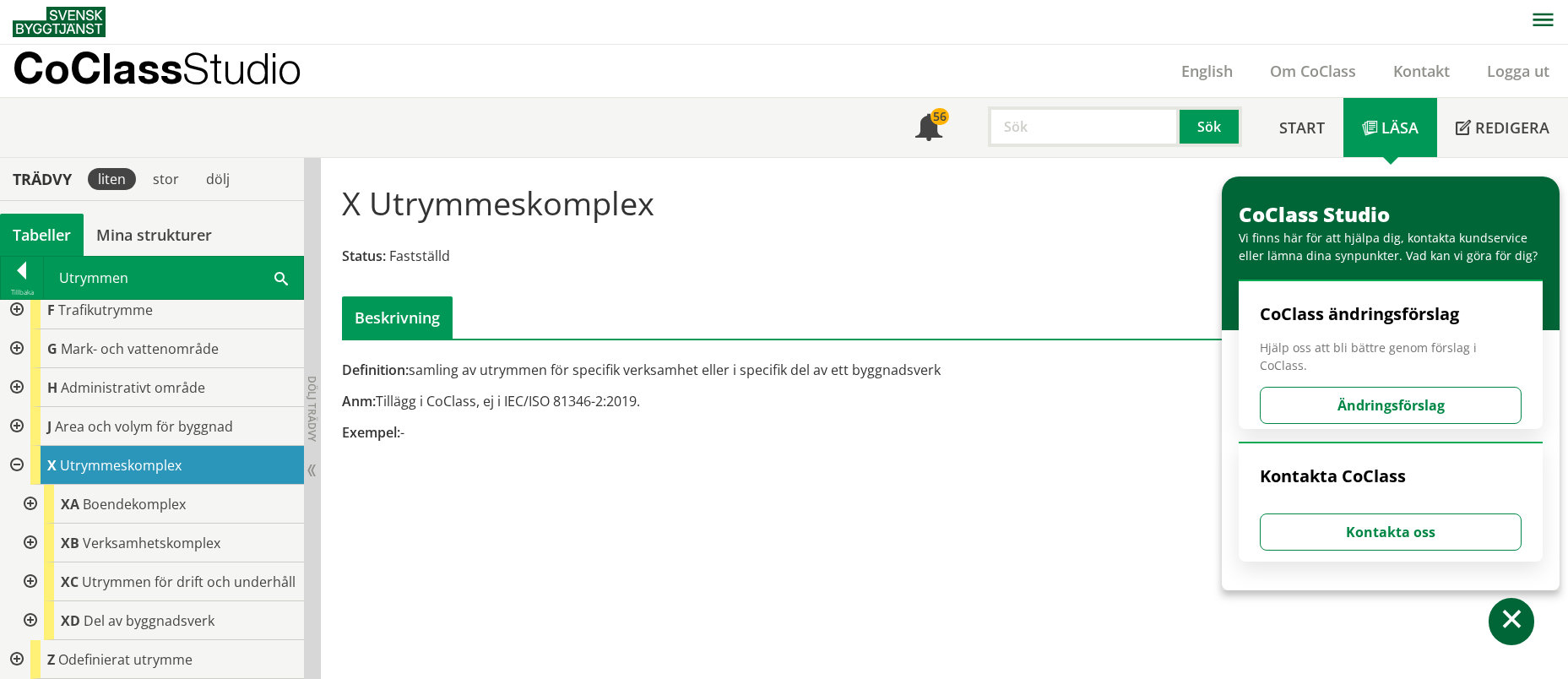
scroll to position [220, 0]
